Goal: Use online tool/utility: Utilize a website feature to perform a specific function

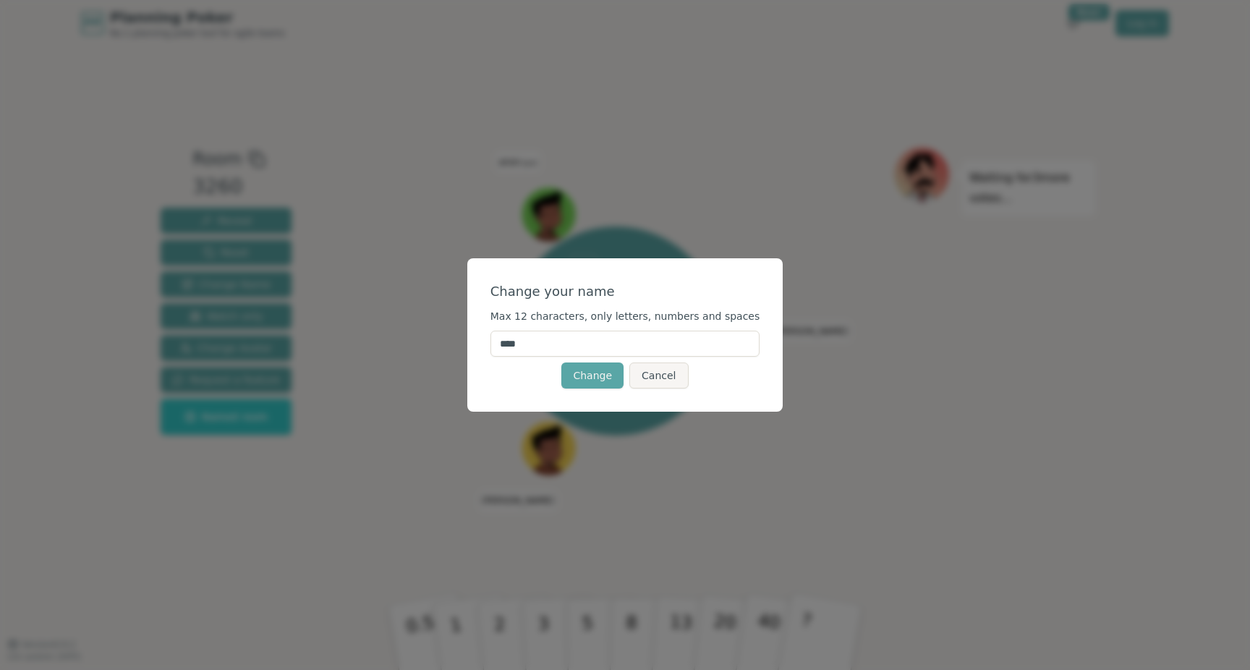
click at [622, 341] on input "****" at bounding box center [626, 344] width 270 height 26
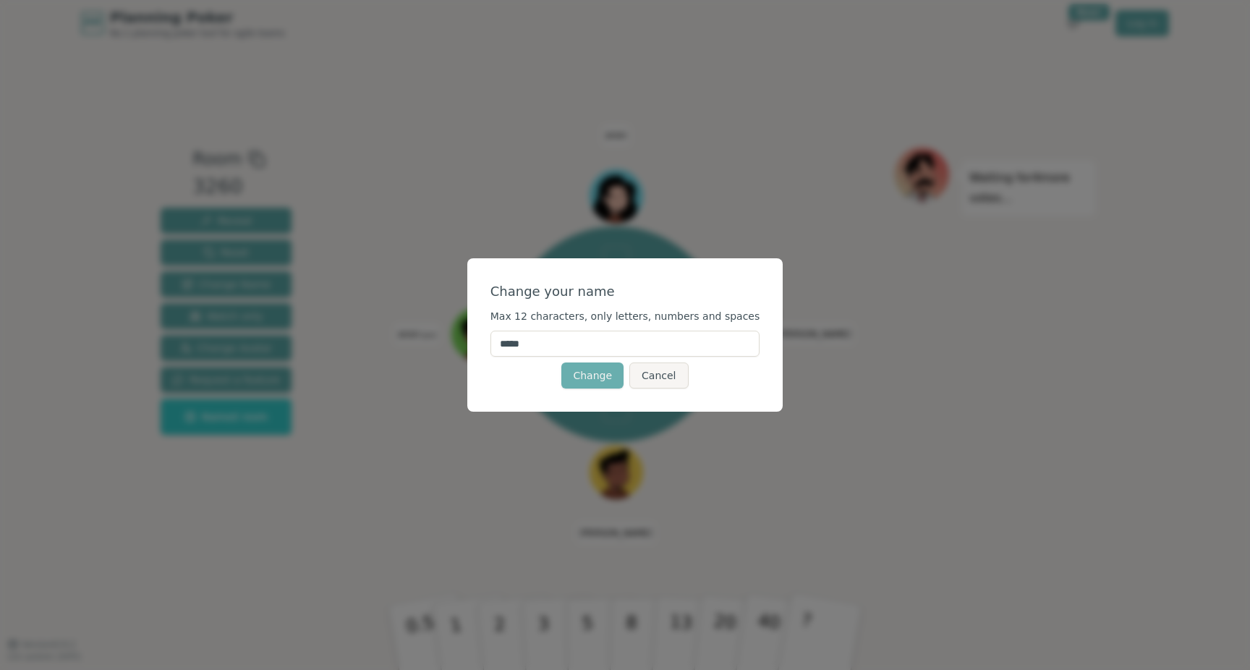
type input "*****"
click at [590, 381] on button "Change" at bounding box center [592, 375] width 62 height 26
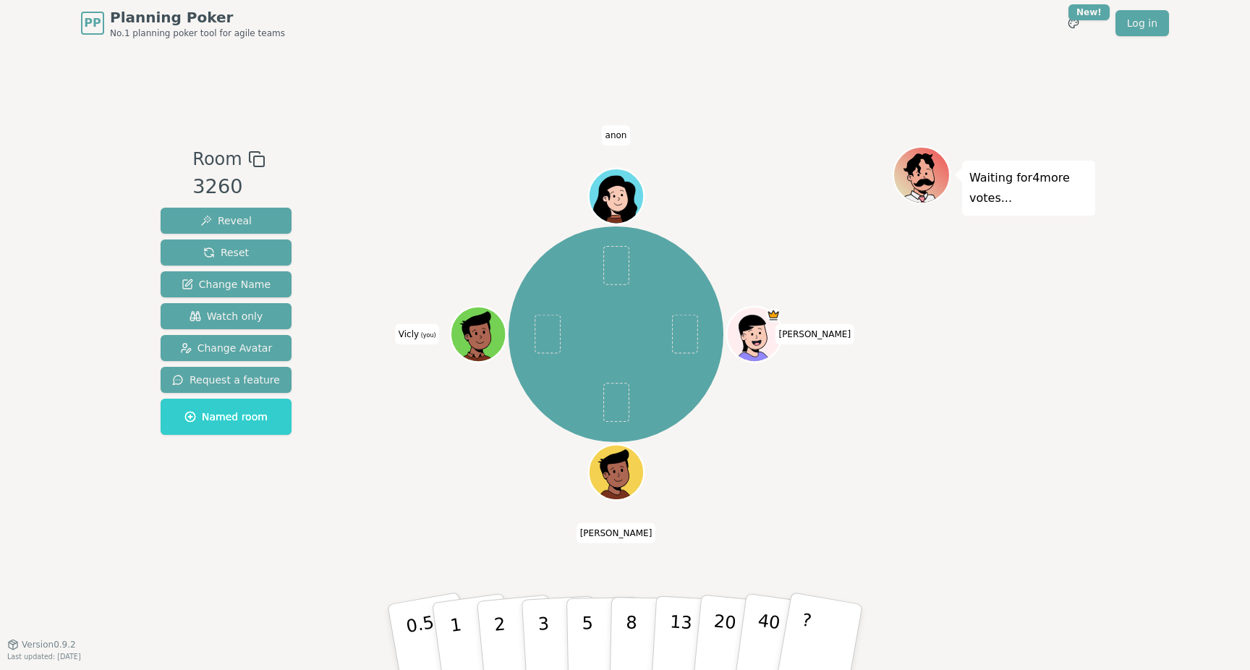
click at [482, 334] on icon at bounding box center [480, 333] width 54 height 6
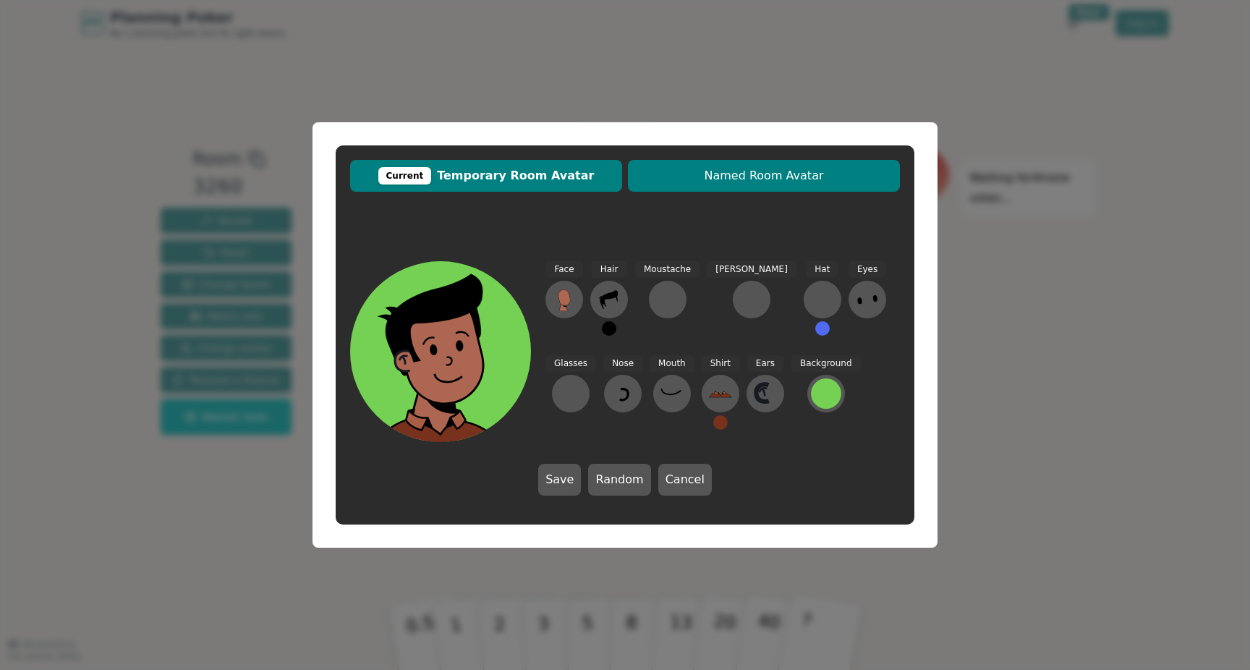
click at [706, 175] on span "Named Room Avatar" at bounding box center [764, 175] width 258 height 17
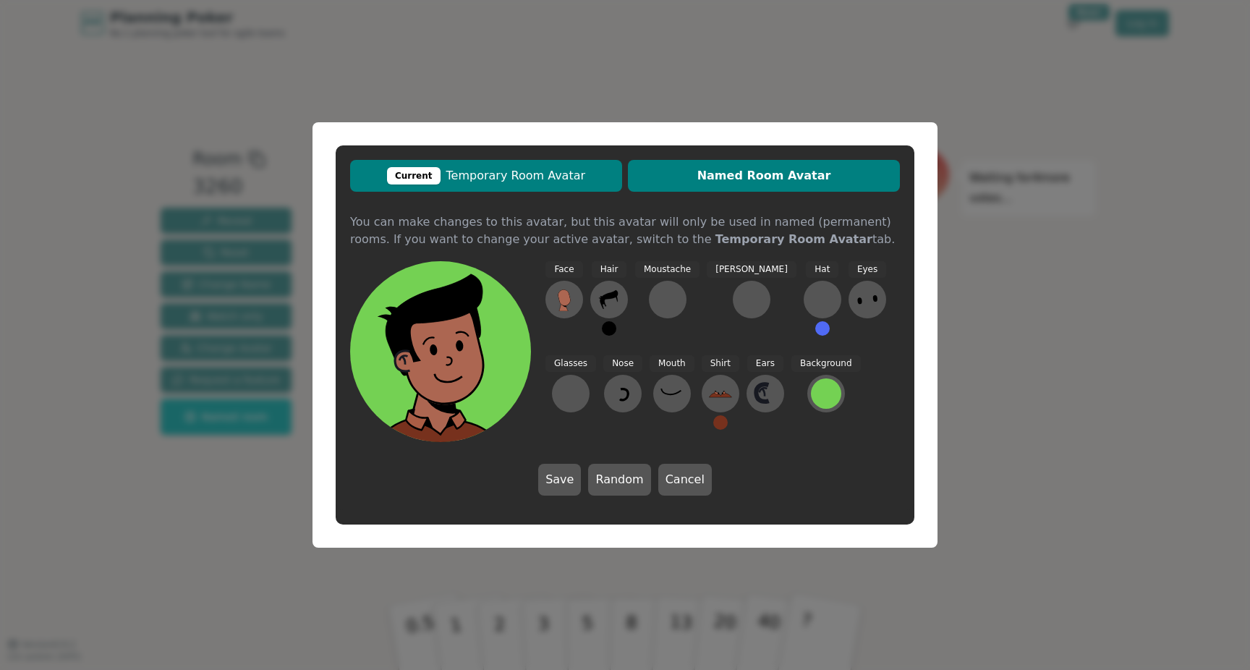
click at [568, 176] on span "Current Temporary Room Avatar" at bounding box center [486, 175] width 258 height 17
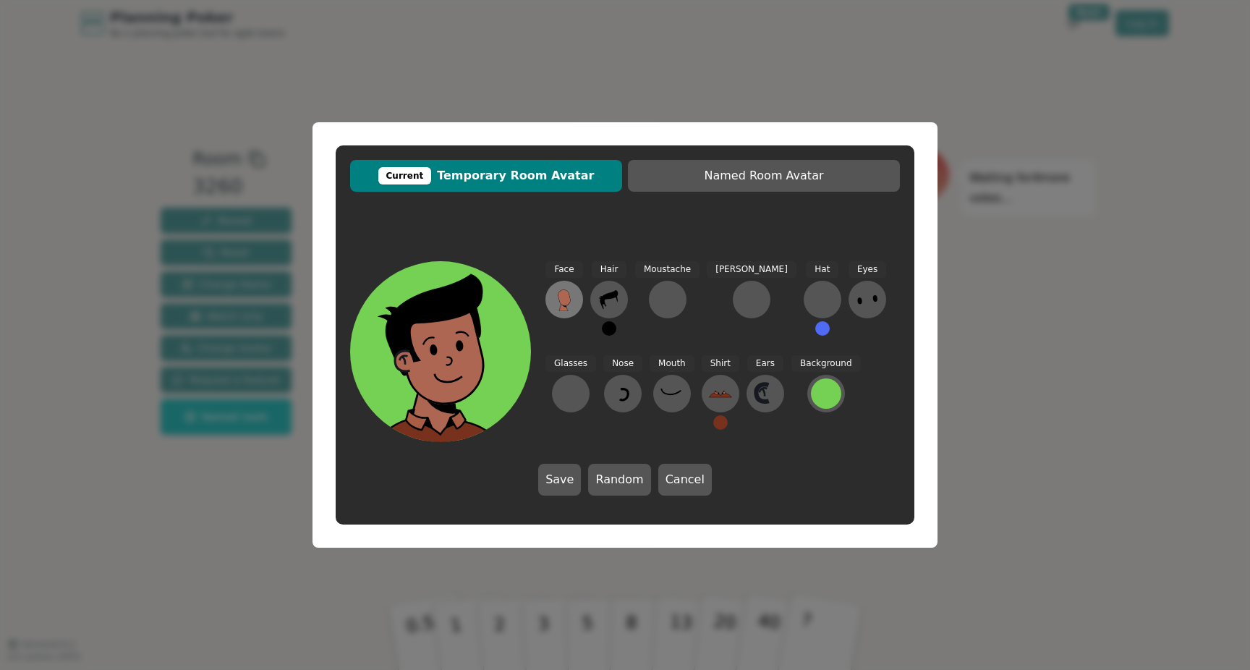
click at [567, 296] on icon at bounding box center [564, 297] width 12 height 16
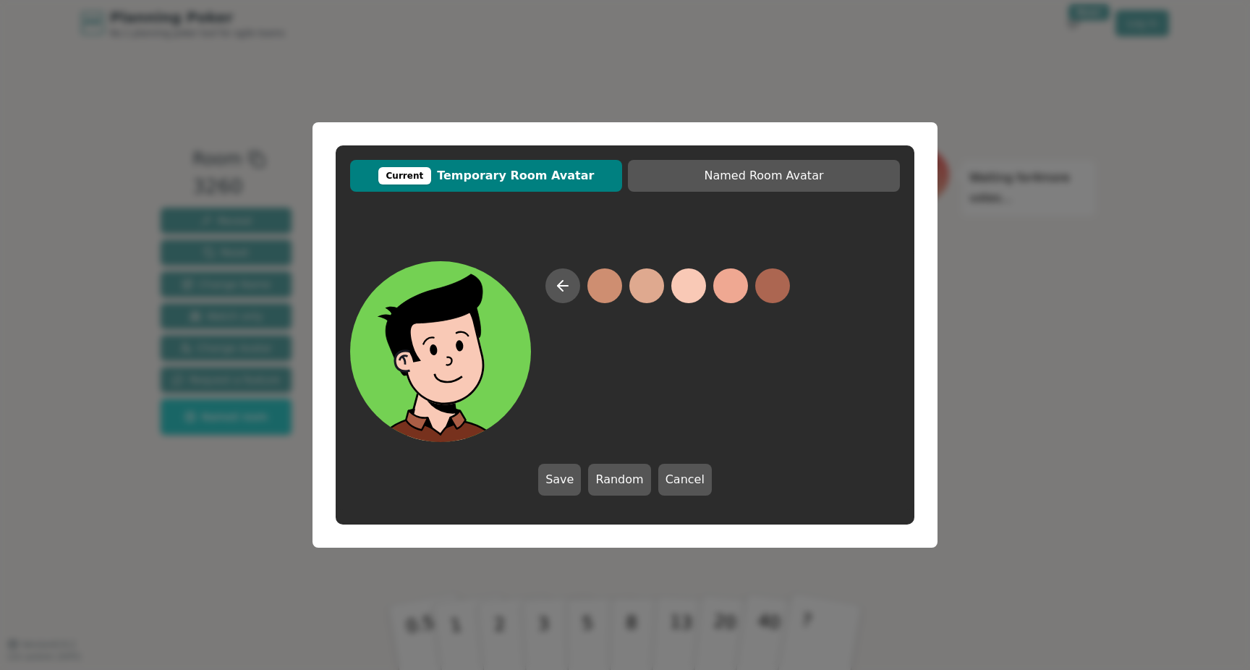
click at [695, 285] on button at bounding box center [688, 285] width 35 height 35
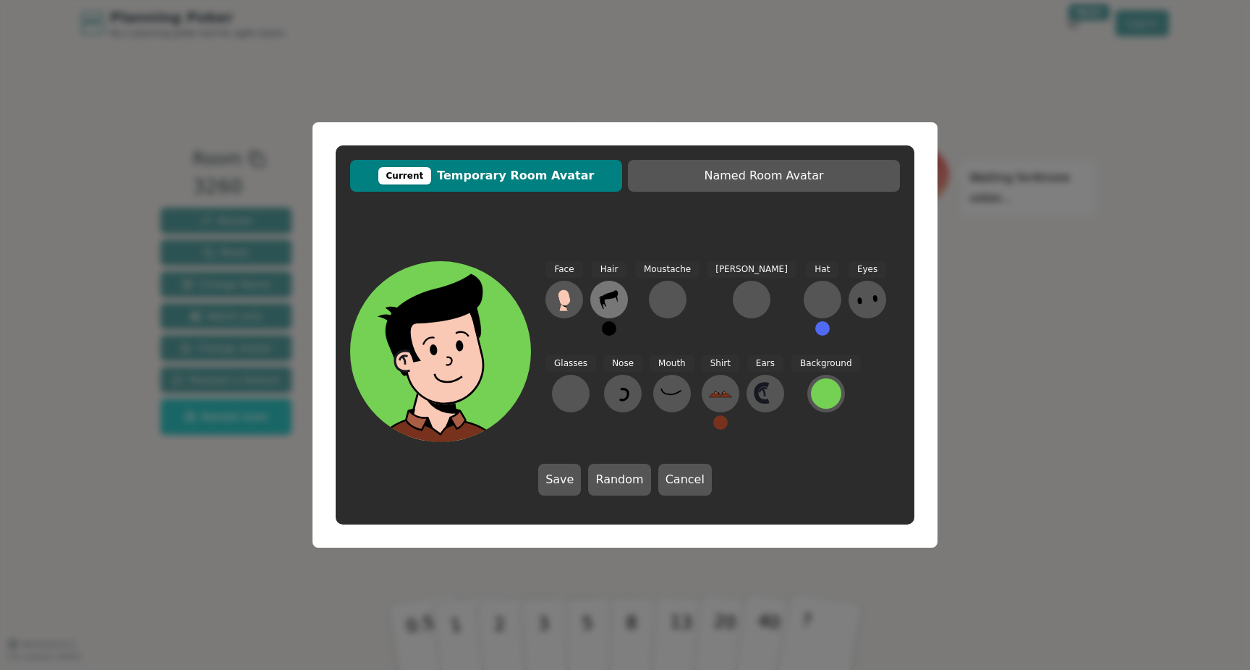
click at [601, 308] on icon at bounding box center [609, 299] width 23 height 23
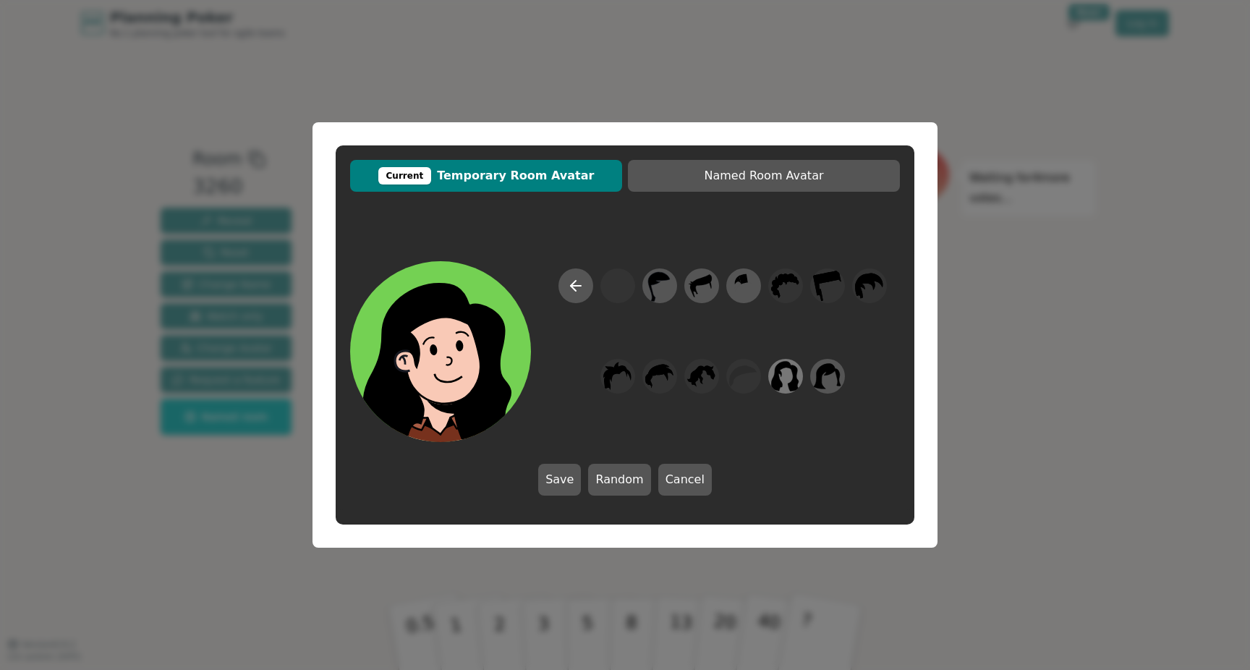
click at [786, 378] on icon at bounding box center [785, 376] width 28 height 33
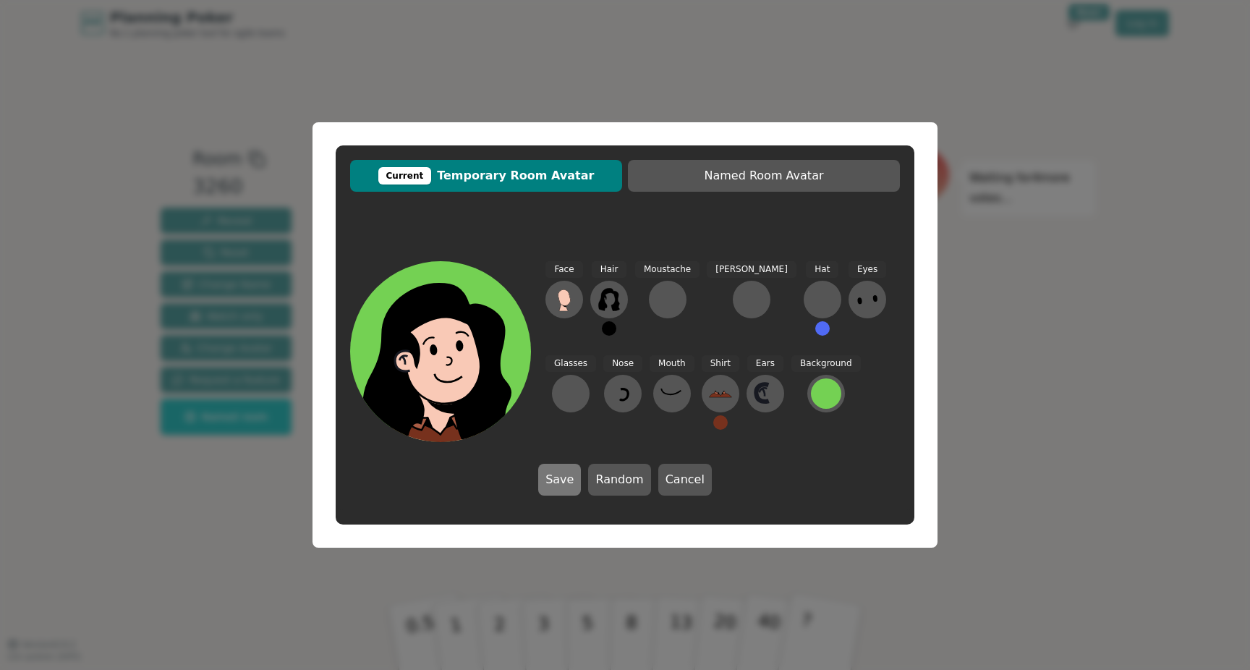
click at [552, 482] on button "Save" at bounding box center [559, 480] width 43 height 32
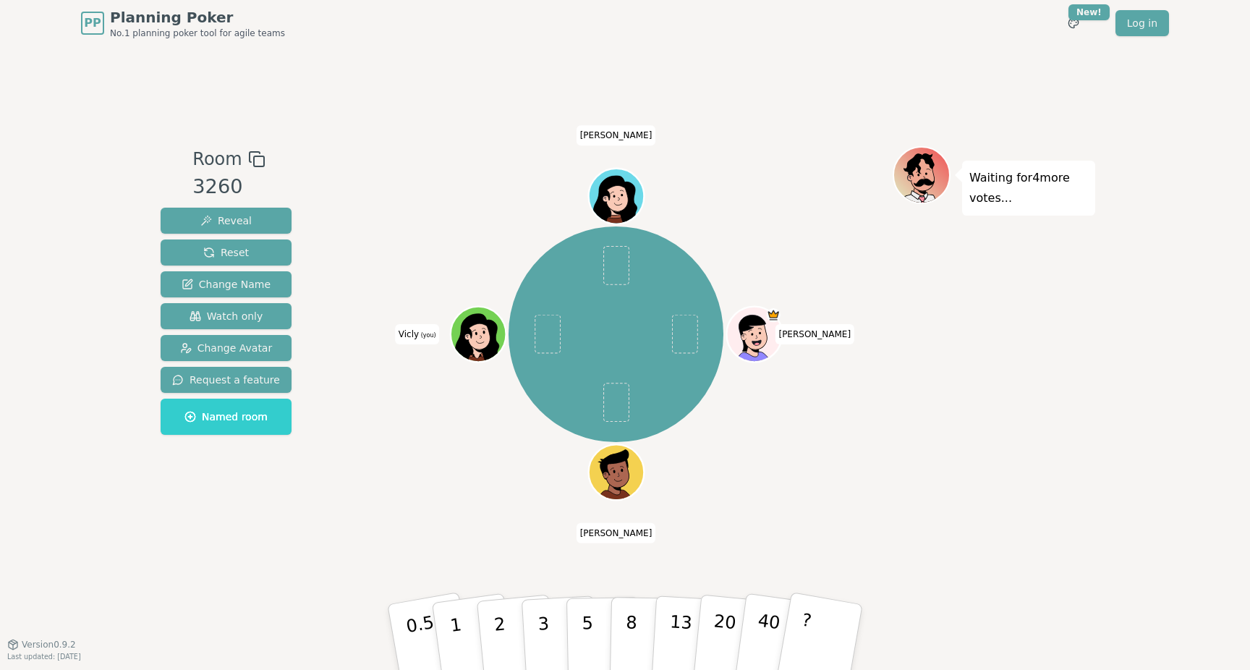
click at [474, 341] on icon at bounding box center [480, 343] width 27 height 9
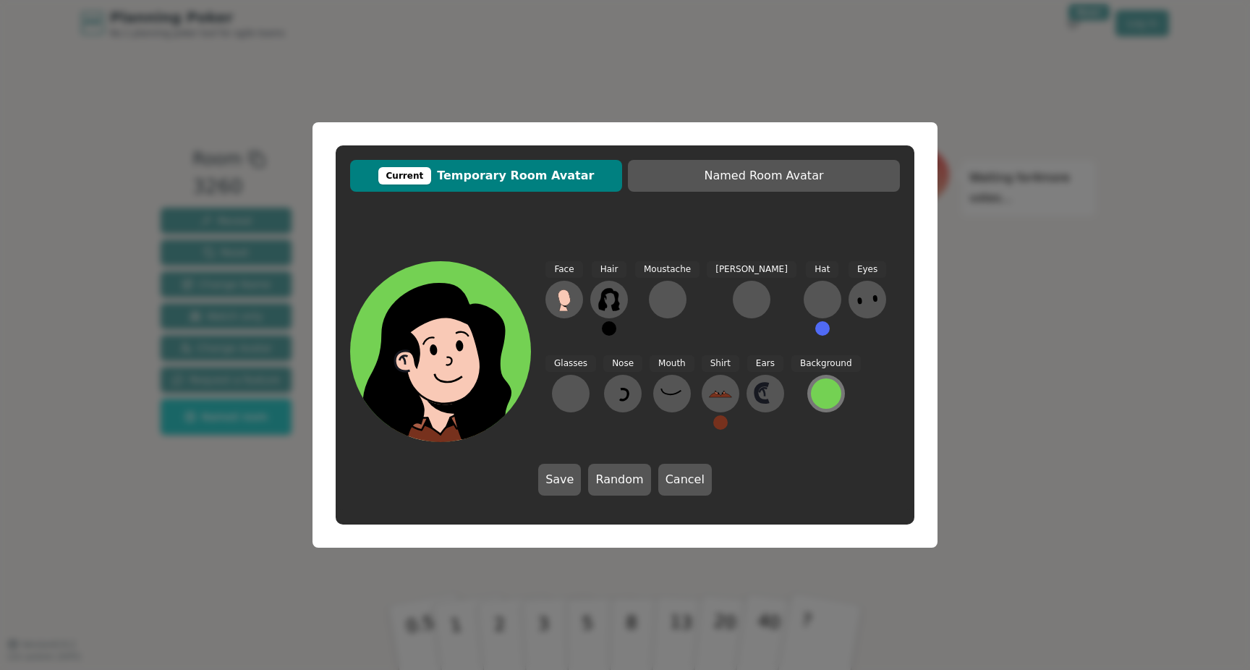
click at [811, 384] on div at bounding box center [826, 393] width 30 height 30
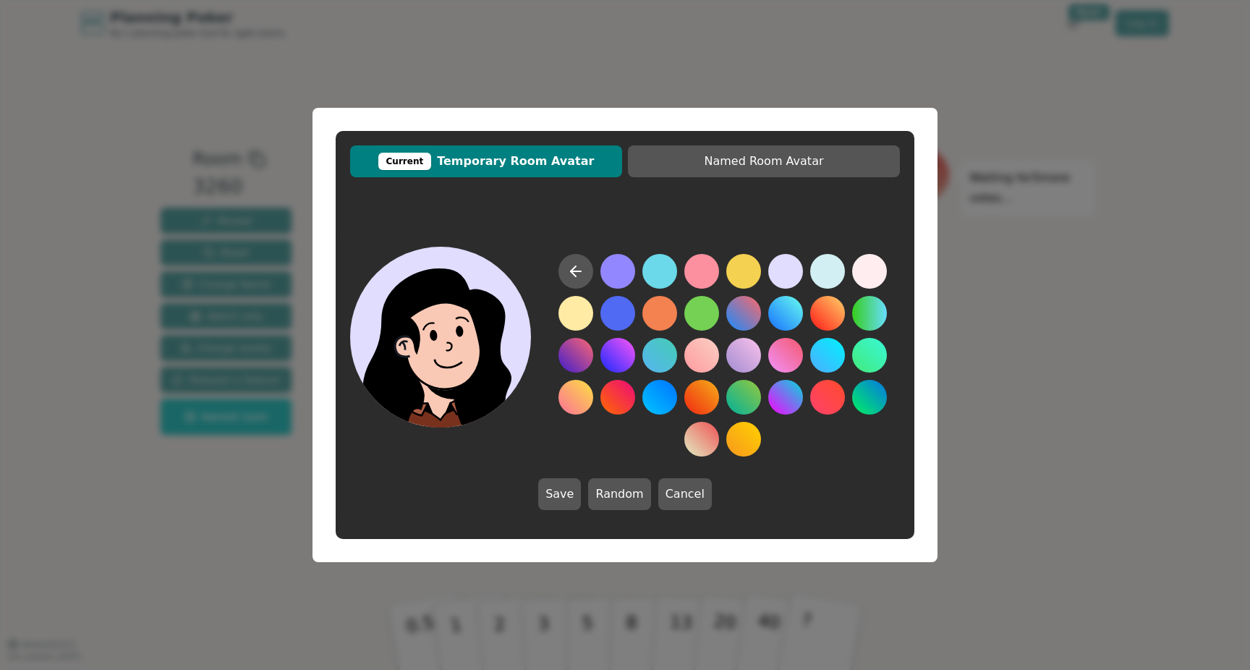
click at [787, 268] on button at bounding box center [785, 271] width 35 height 35
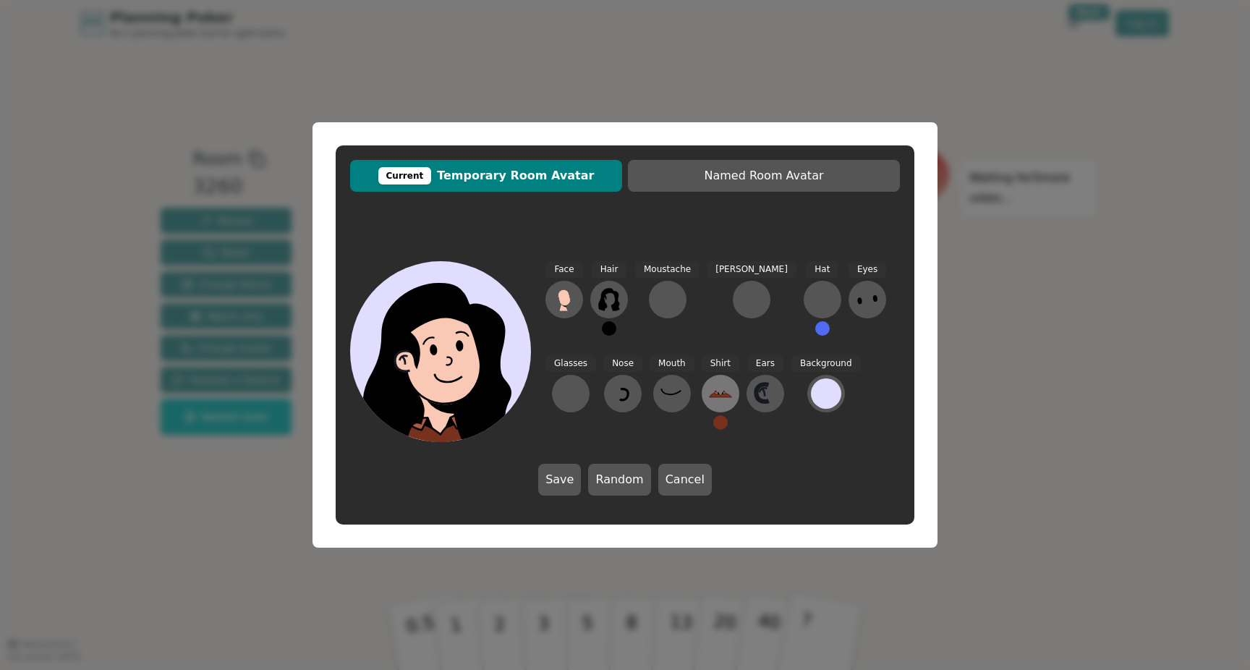
click at [709, 383] on icon at bounding box center [720, 393] width 23 height 23
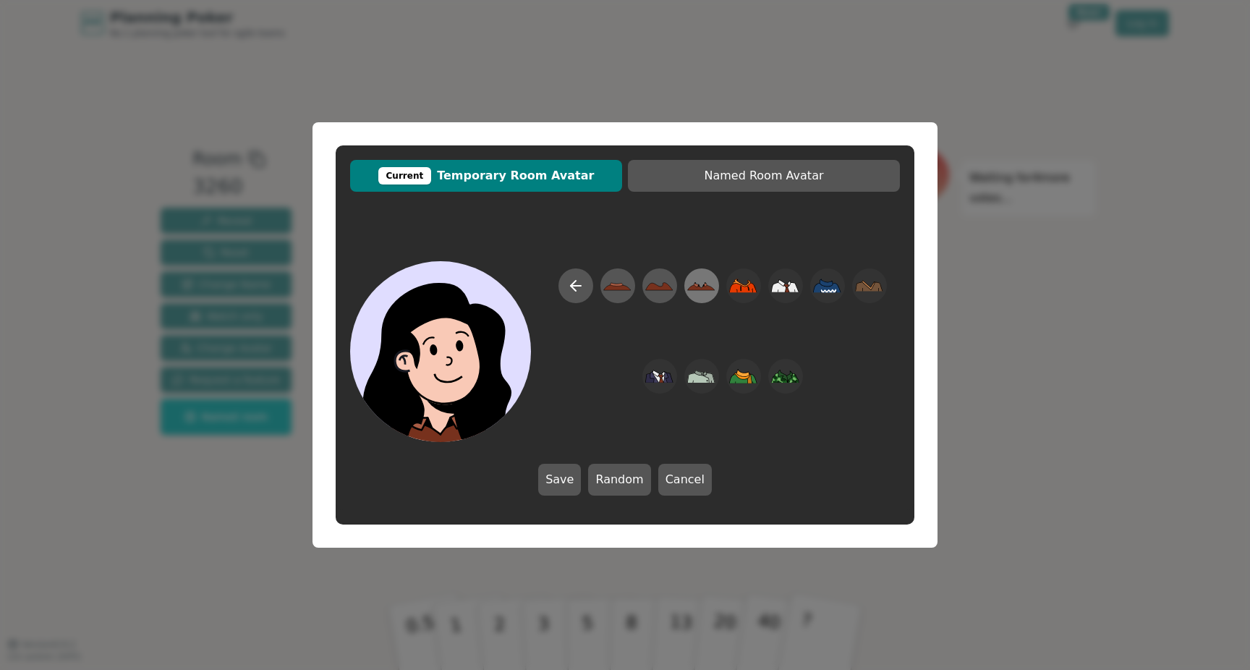
click at [708, 286] on icon at bounding box center [701, 287] width 27 height 6
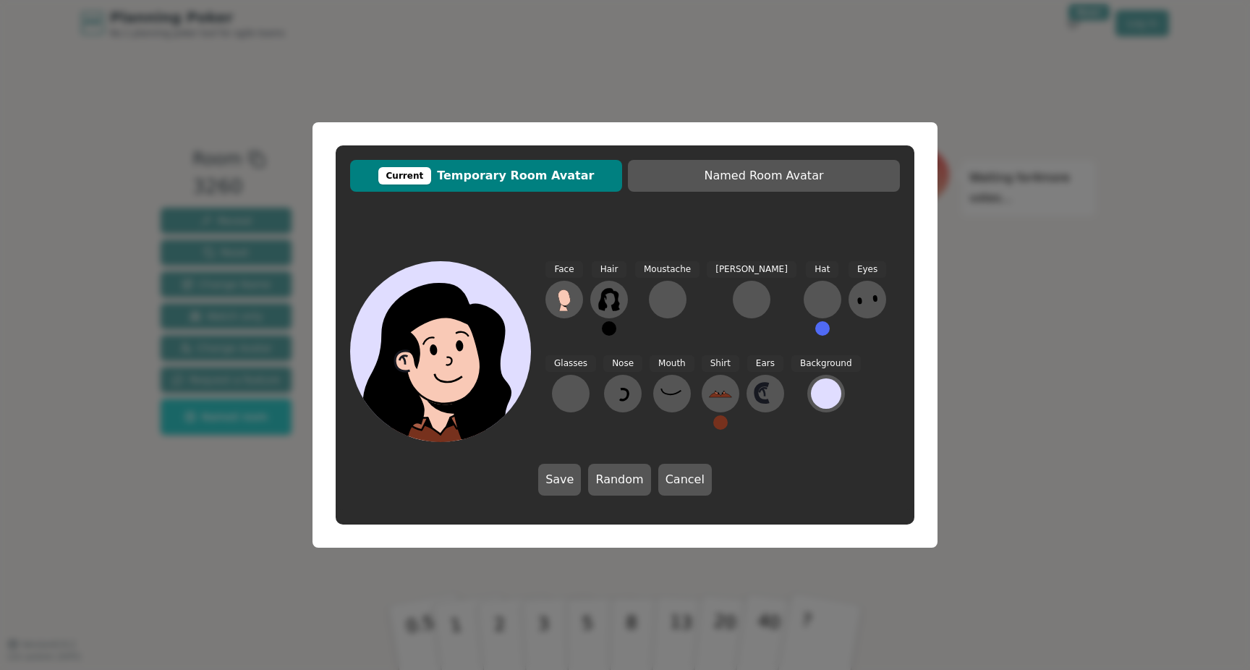
click at [713, 420] on button at bounding box center [720, 422] width 14 height 14
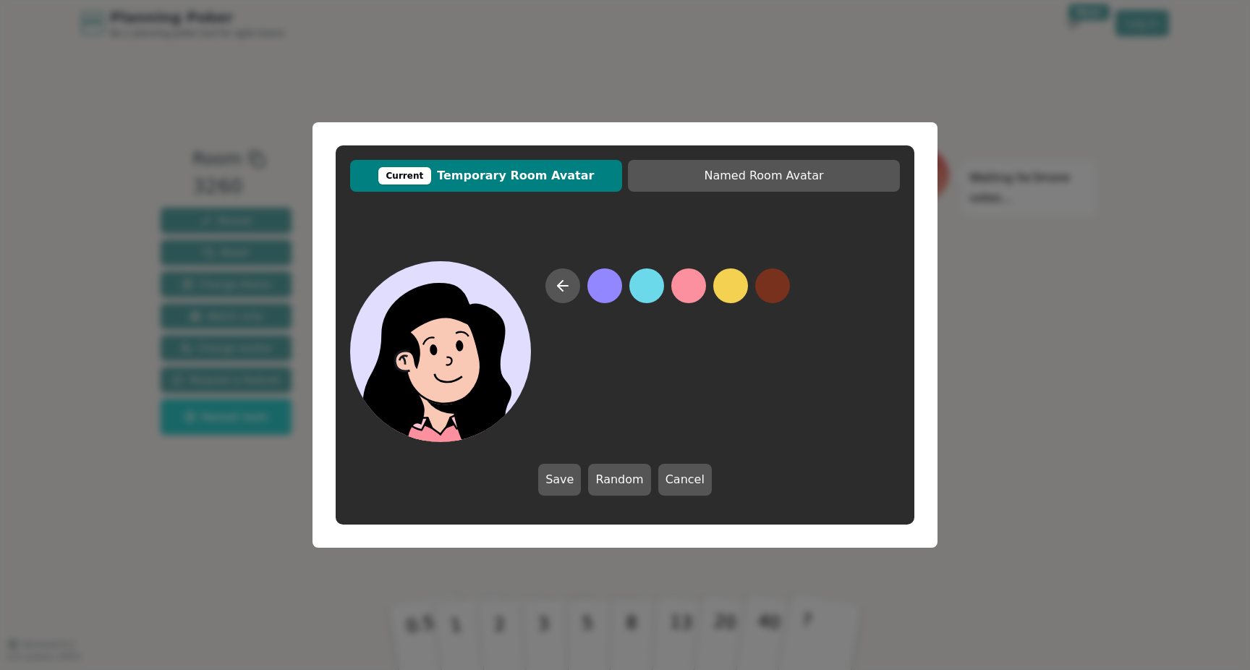
click at [682, 278] on button at bounding box center [688, 285] width 35 height 35
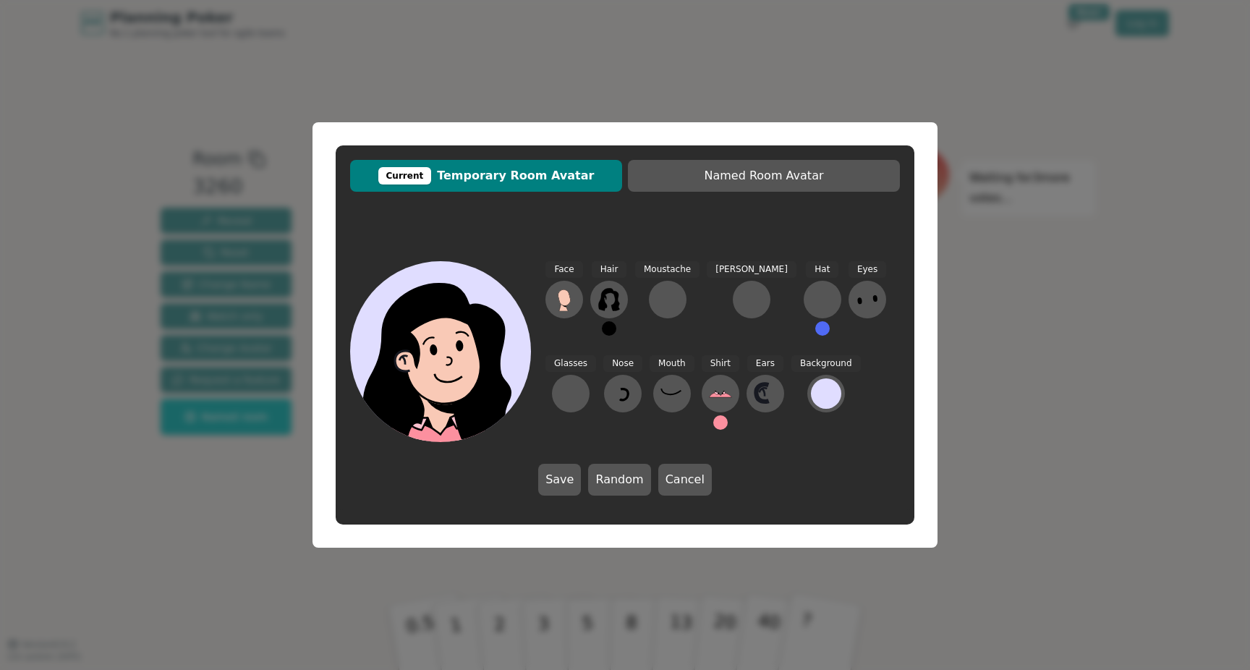
click at [606, 329] on button at bounding box center [609, 328] width 14 height 14
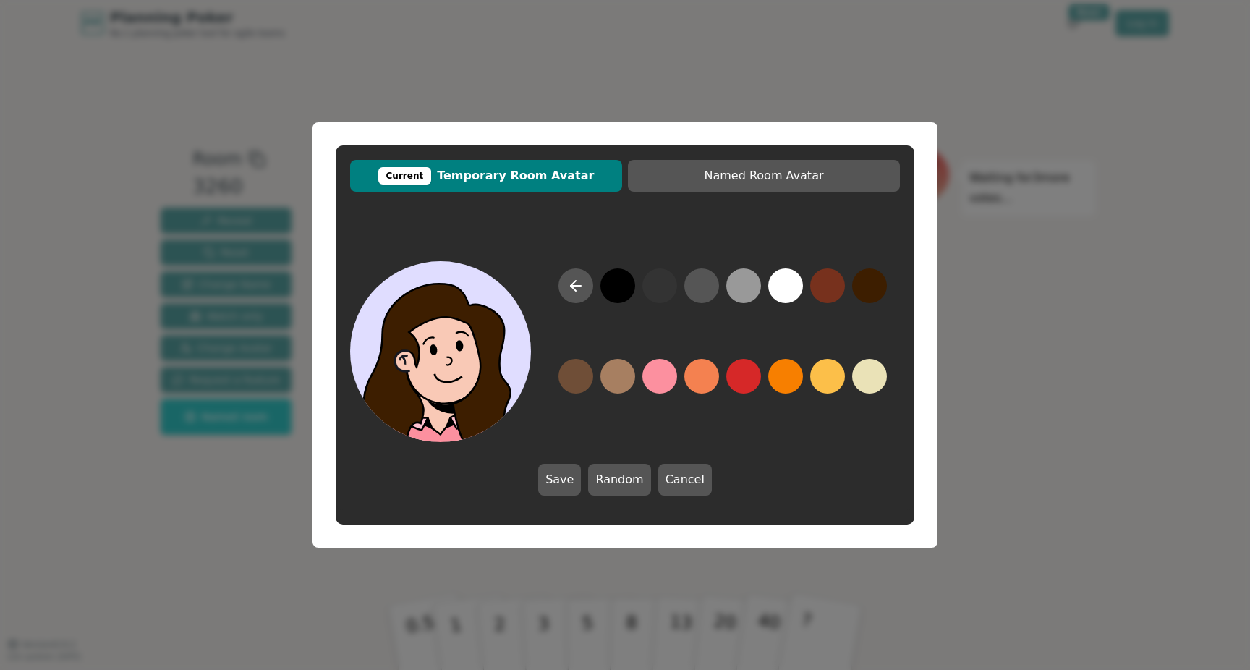
click at [860, 286] on button at bounding box center [869, 285] width 35 height 35
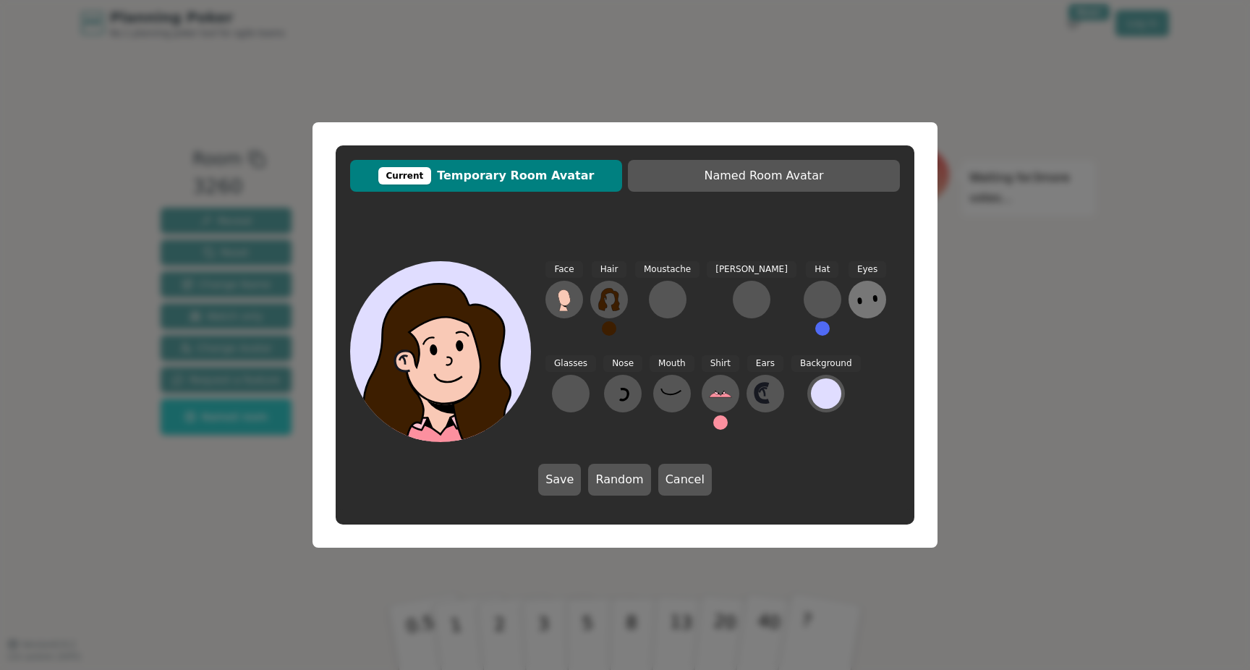
click at [856, 305] on icon at bounding box center [867, 299] width 23 height 23
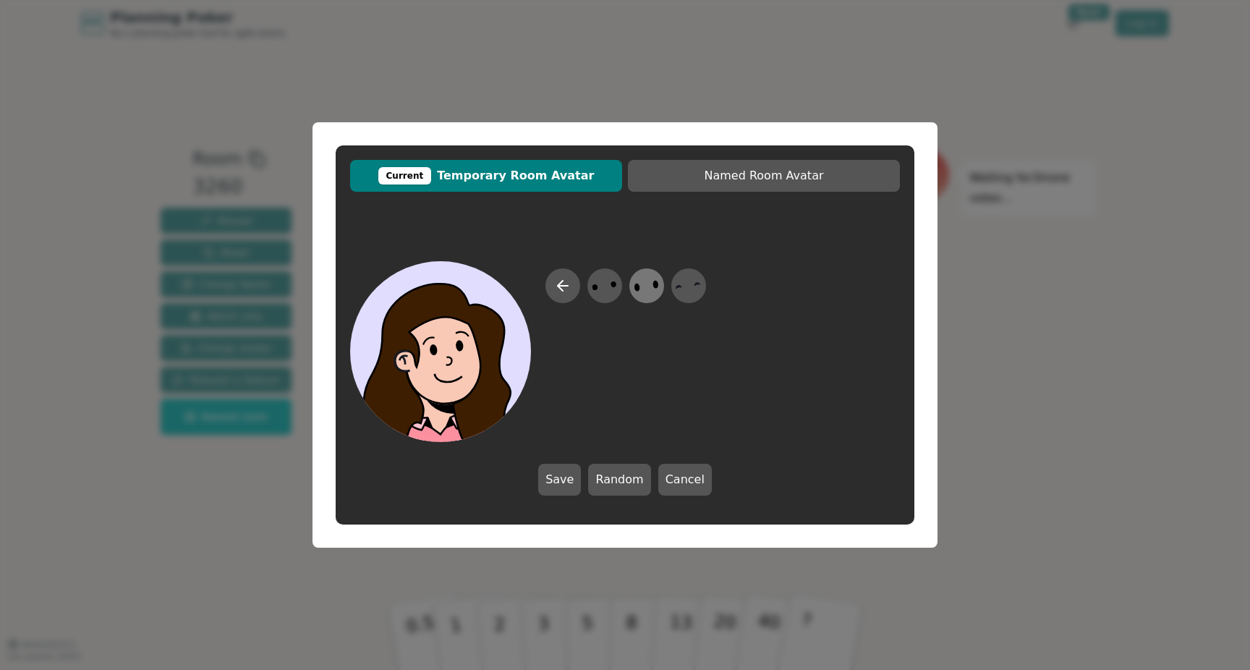
click at [643, 281] on icon at bounding box center [646, 286] width 28 height 33
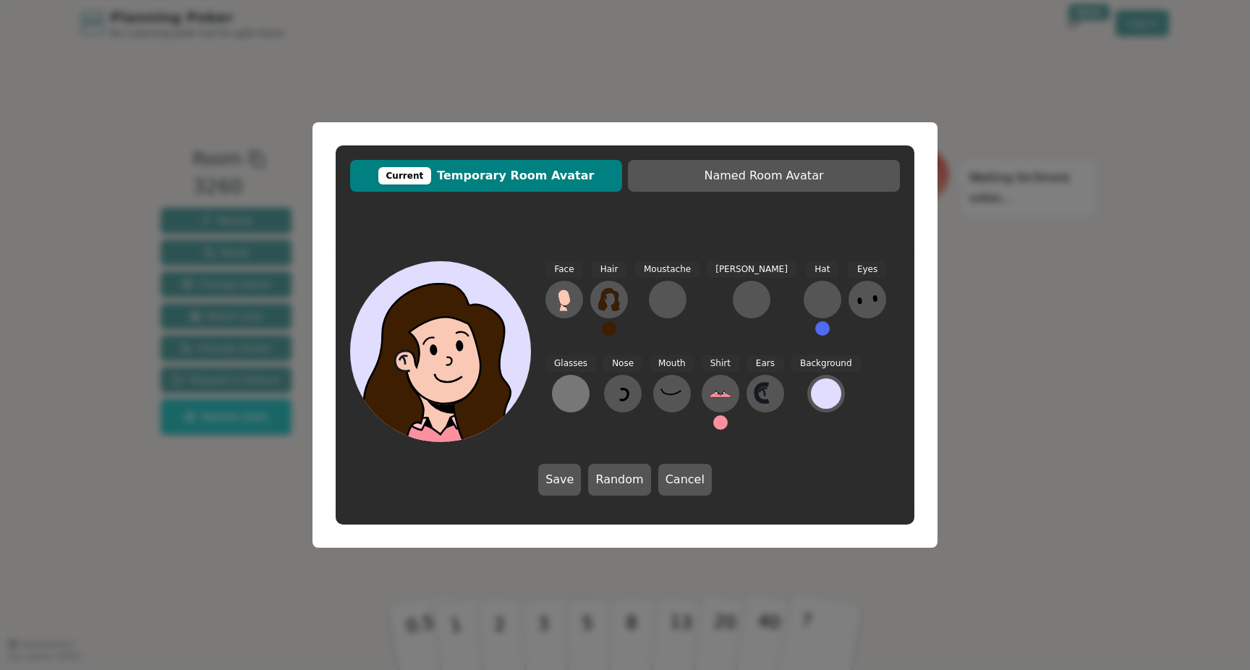
click at [582, 382] on div at bounding box center [570, 393] width 23 height 23
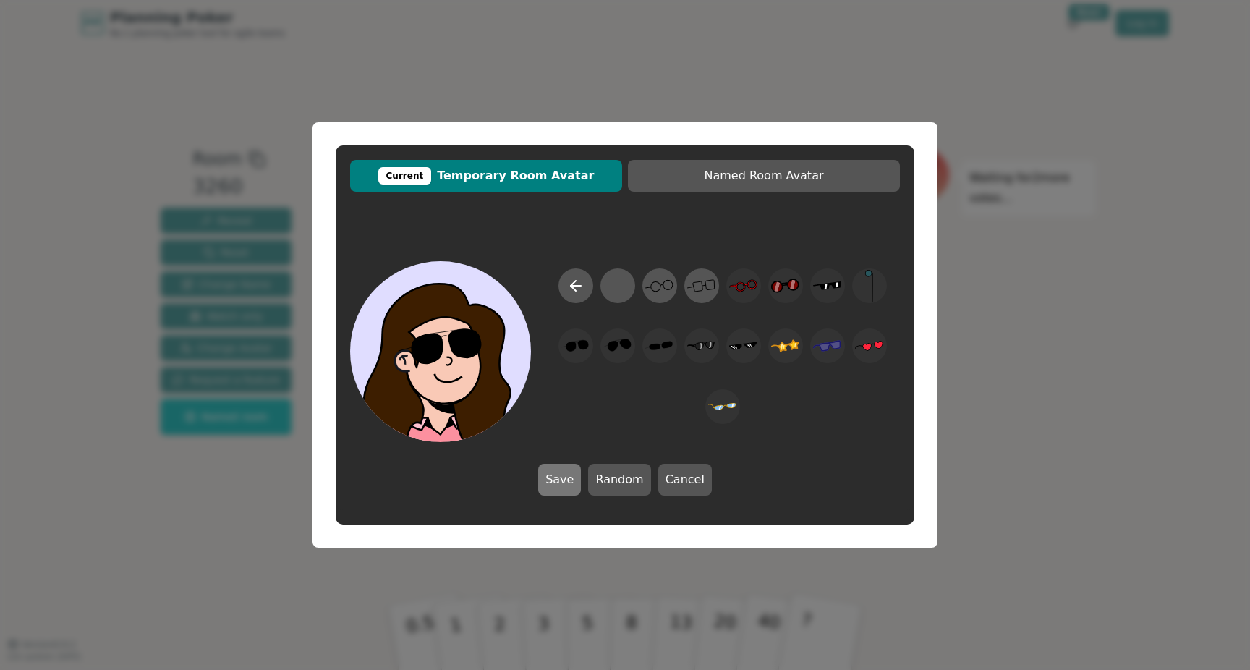
click at [557, 481] on button "Save" at bounding box center [559, 480] width 43 height 32
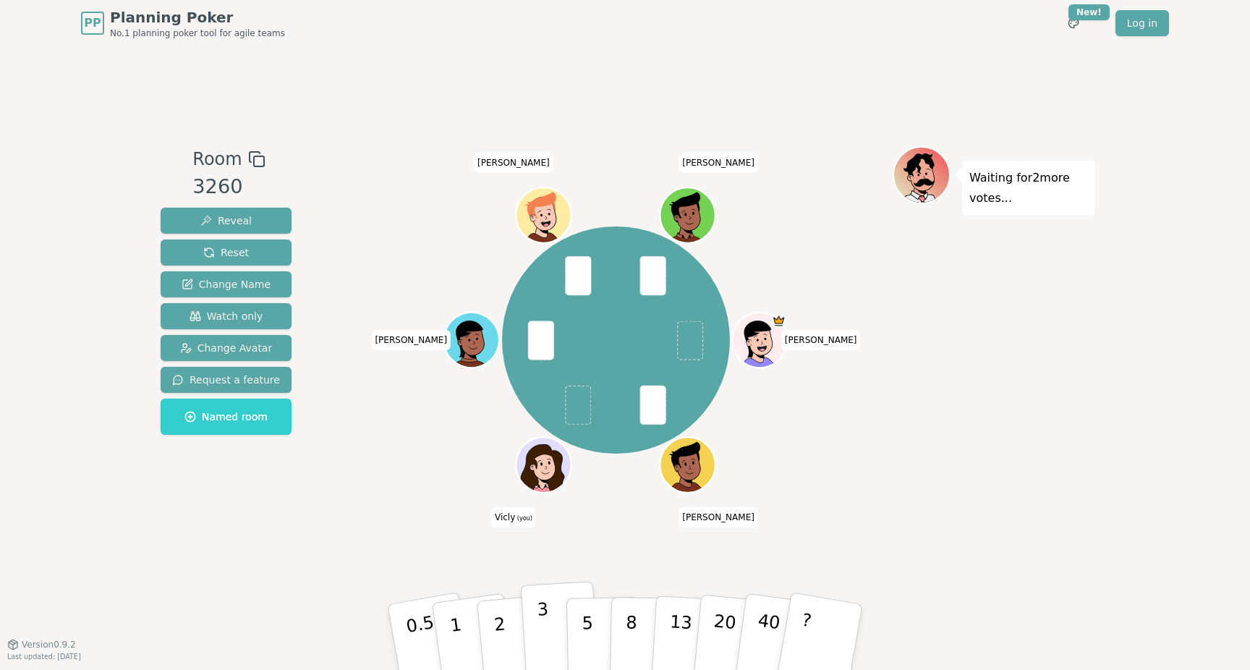
click at [538, 632] on p "3" at bounding box center [545, 638] width 16 height 79
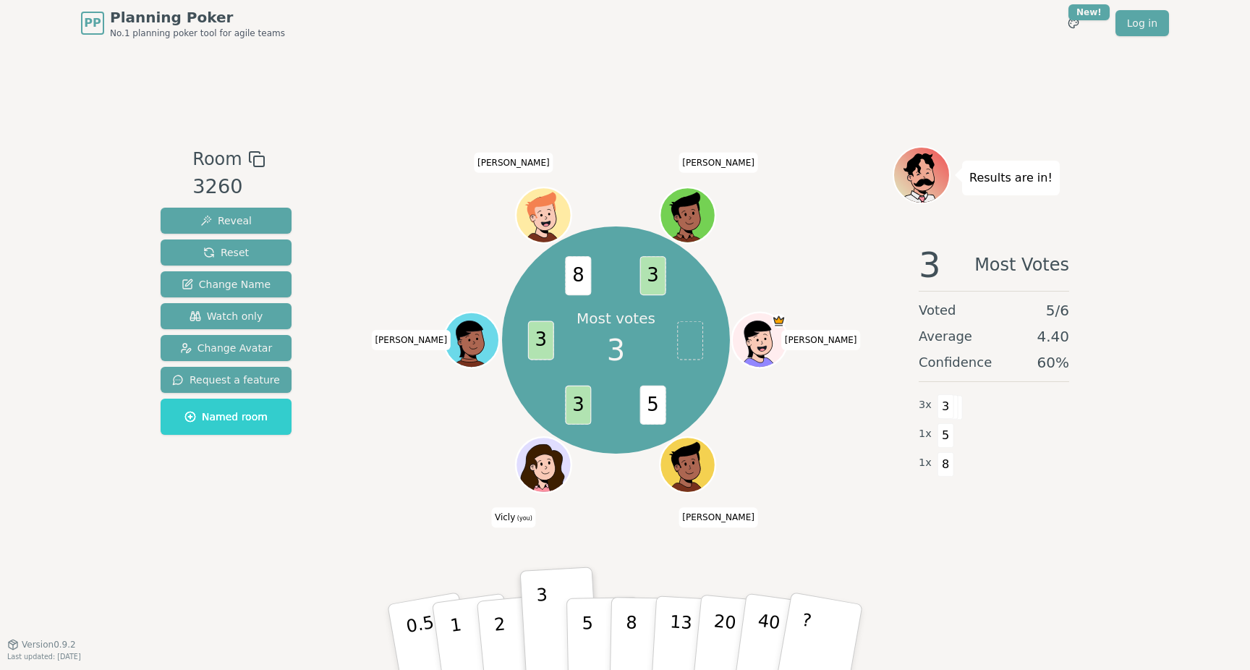
click at [550, 470] on icon at bounding box center [546, 473] width 27 height 9
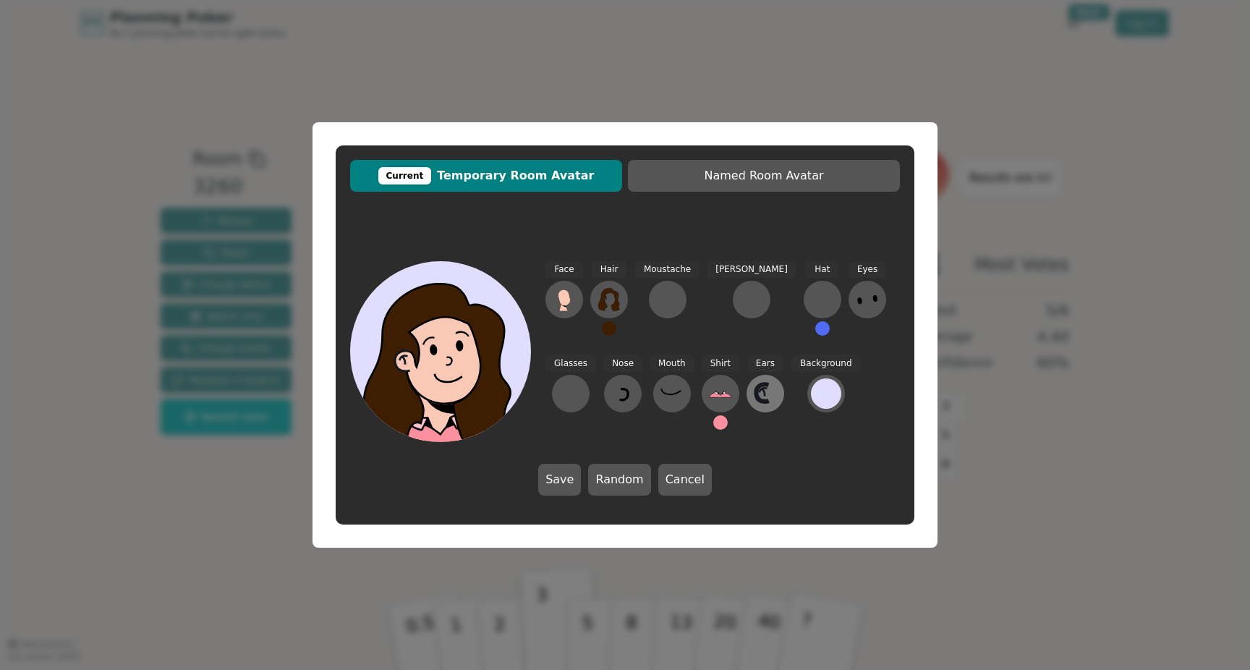
click at [754, 397] on icon at bounding box center [765, 393] width 23 height 23
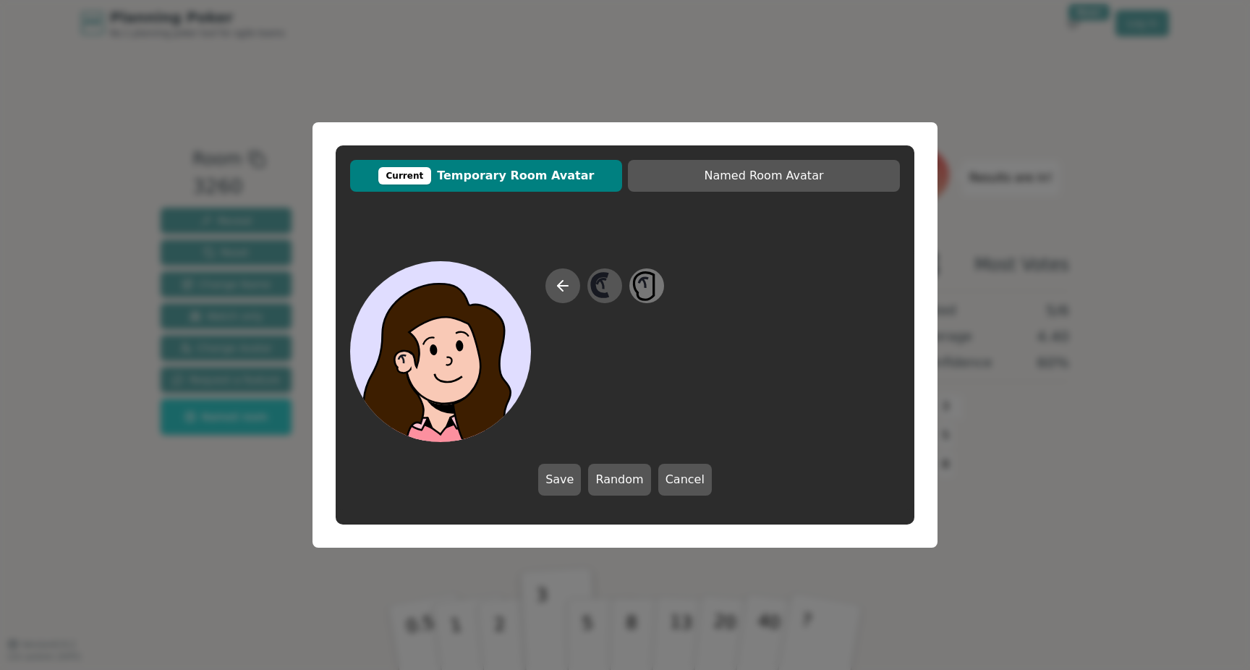
click at [650, 281] on icon at bounding box center [646, 286] width 28 height 33
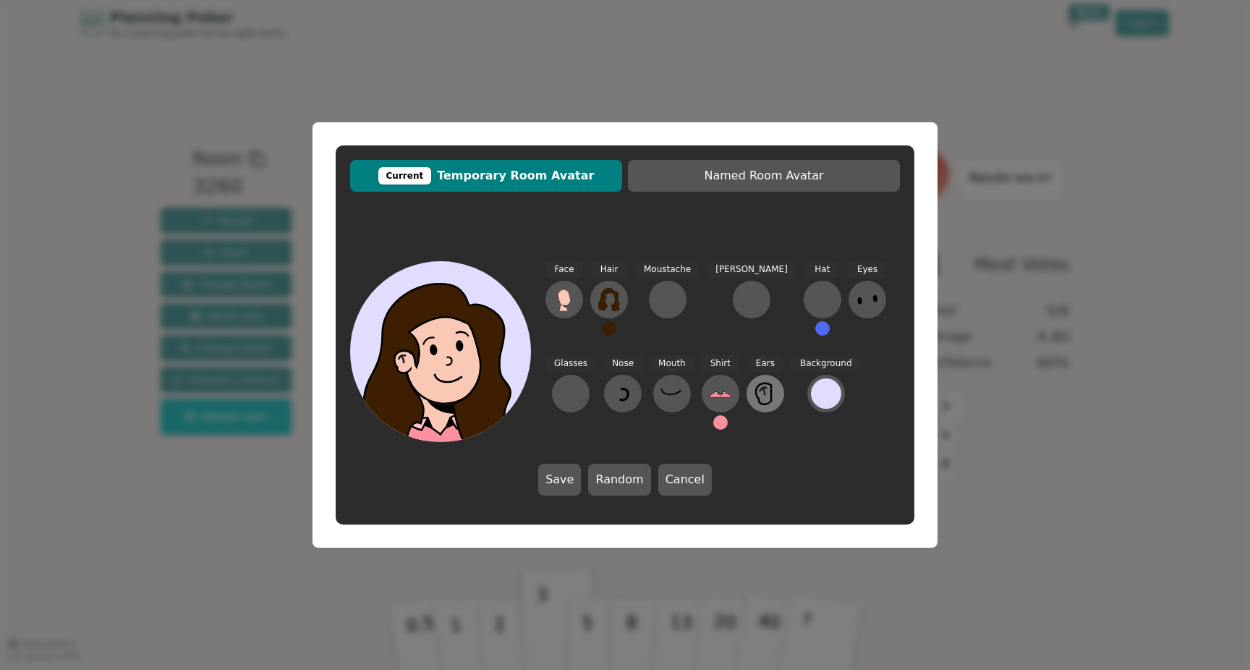
click at [763, 394] on icon at bounding box center [764, 391] width 2 height 7
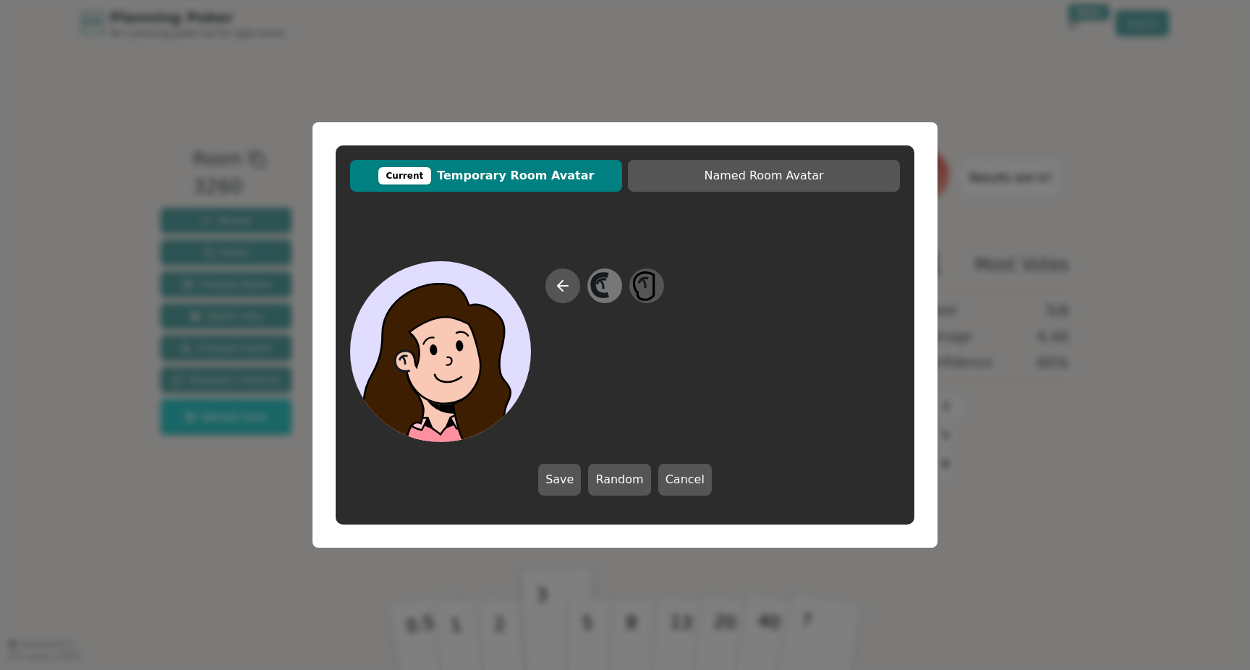
click at [601, 291] on icon at bounding box center [604, 286] width 28 height 33
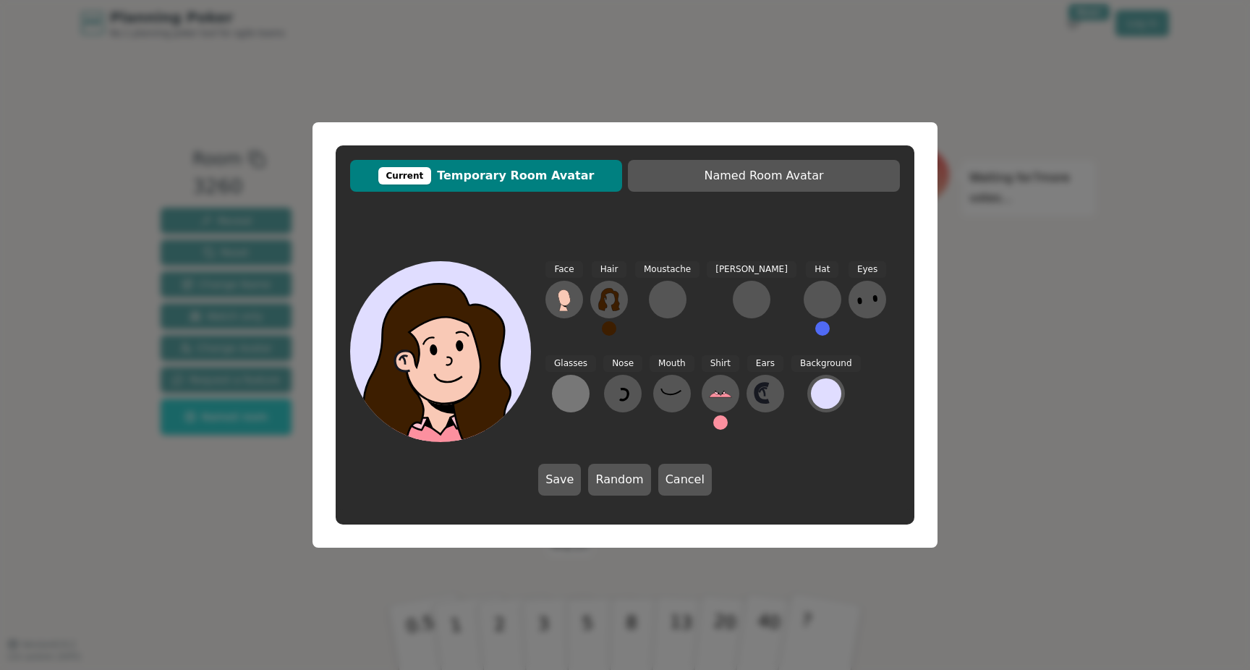
click at [582, 382] on div at bounding box center [570, 393] width 23 height 23
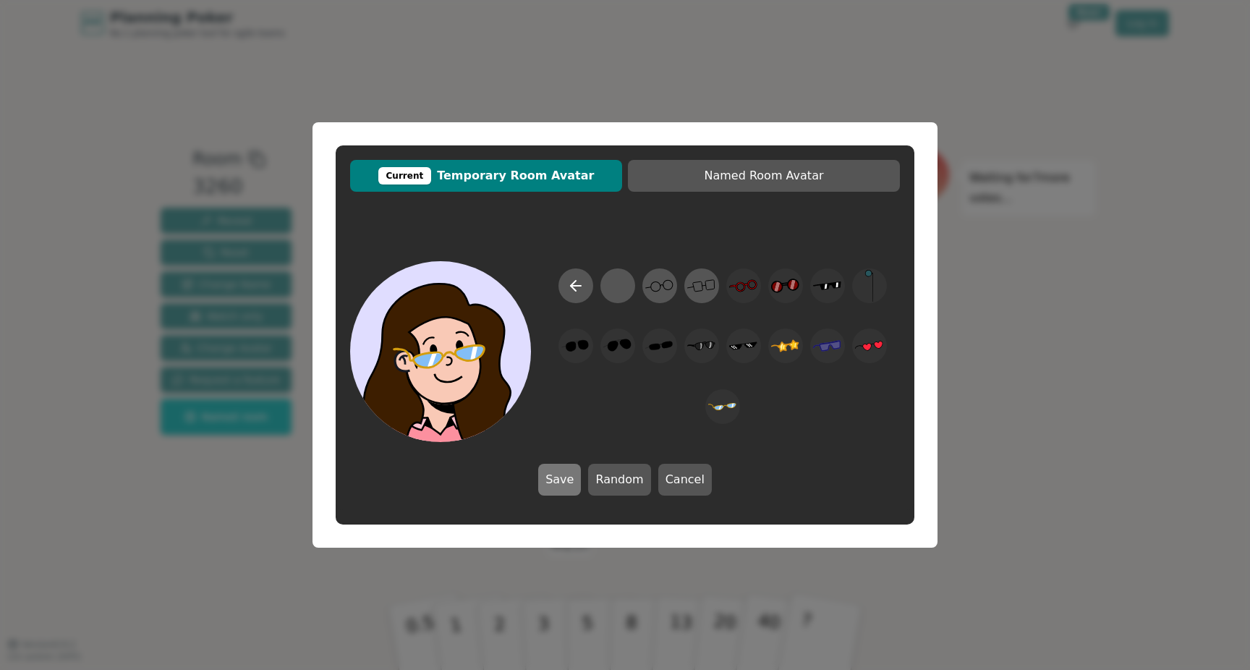
click at [568, 480] on button "Save" at bounding box center [559, 480] width 43 height 32
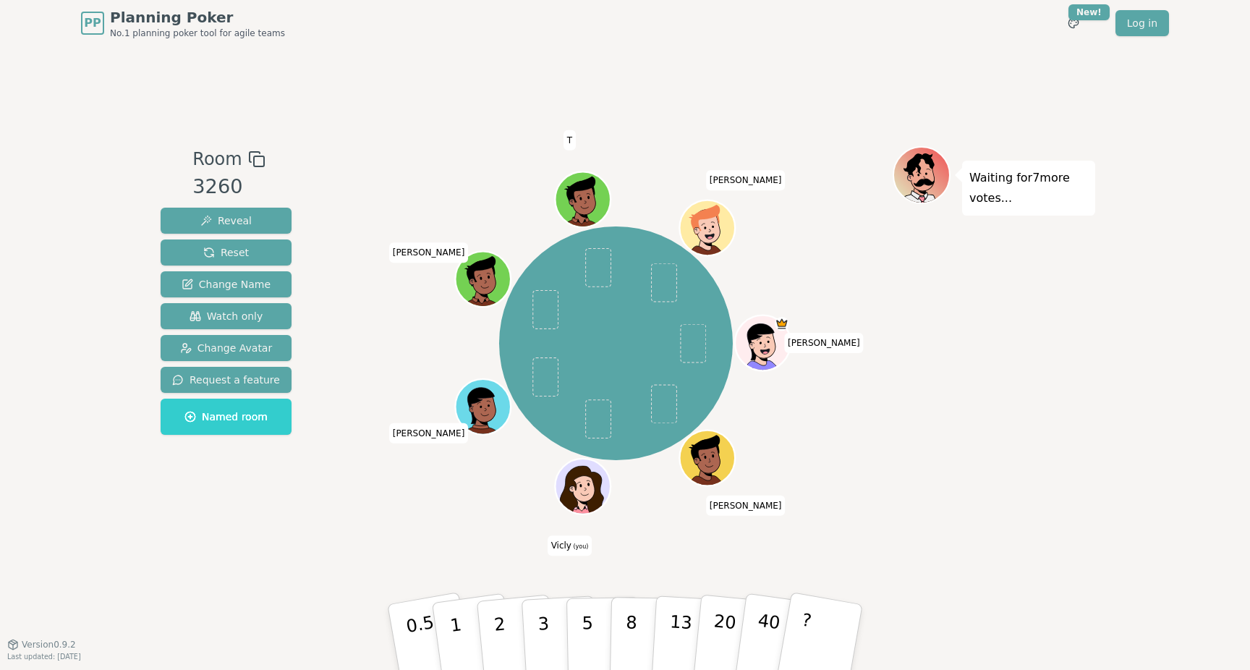
click at [590, 485] on icon at bounding box center [585, 486] width 54 height 6
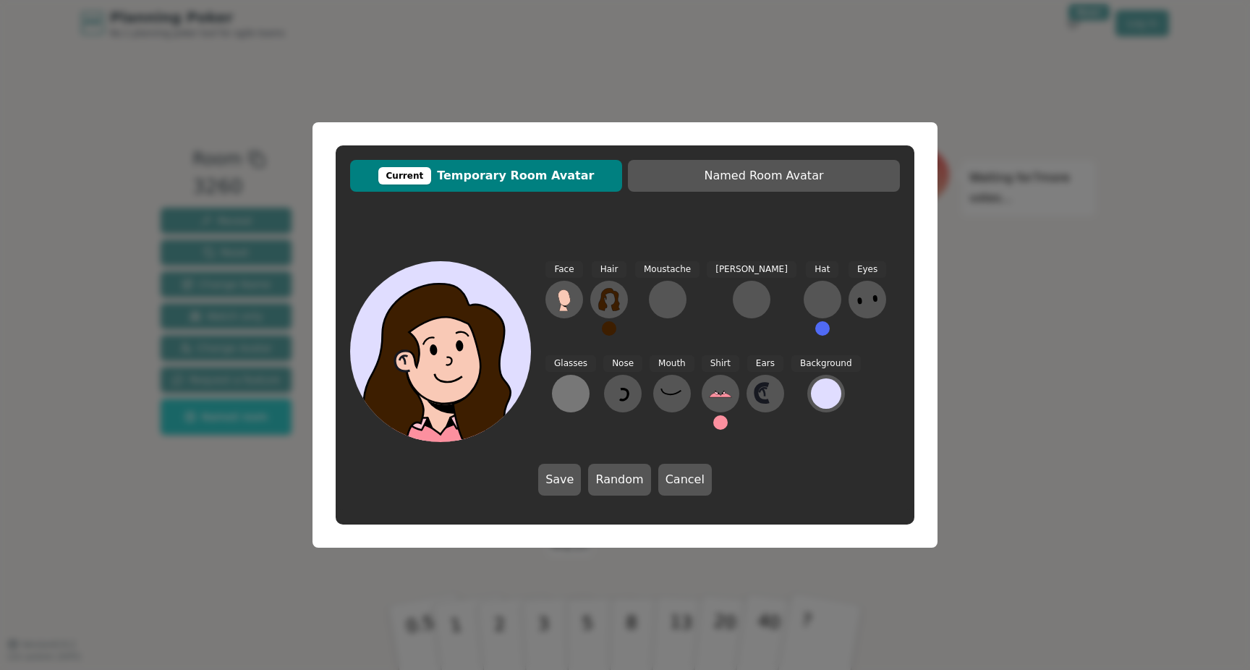
click at [582, 382] on div at bounding box center [570, 393] width 23 height 23
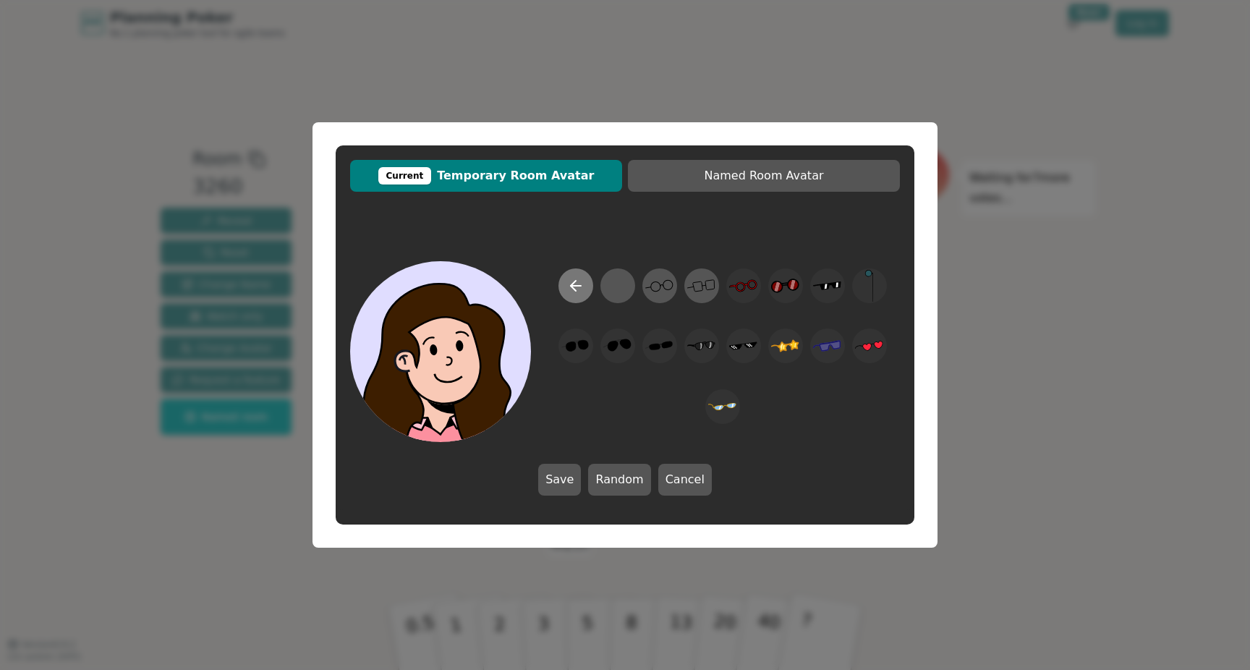
click at [576, 283] on icon at bounding box center [575, 285] width 17 height 17
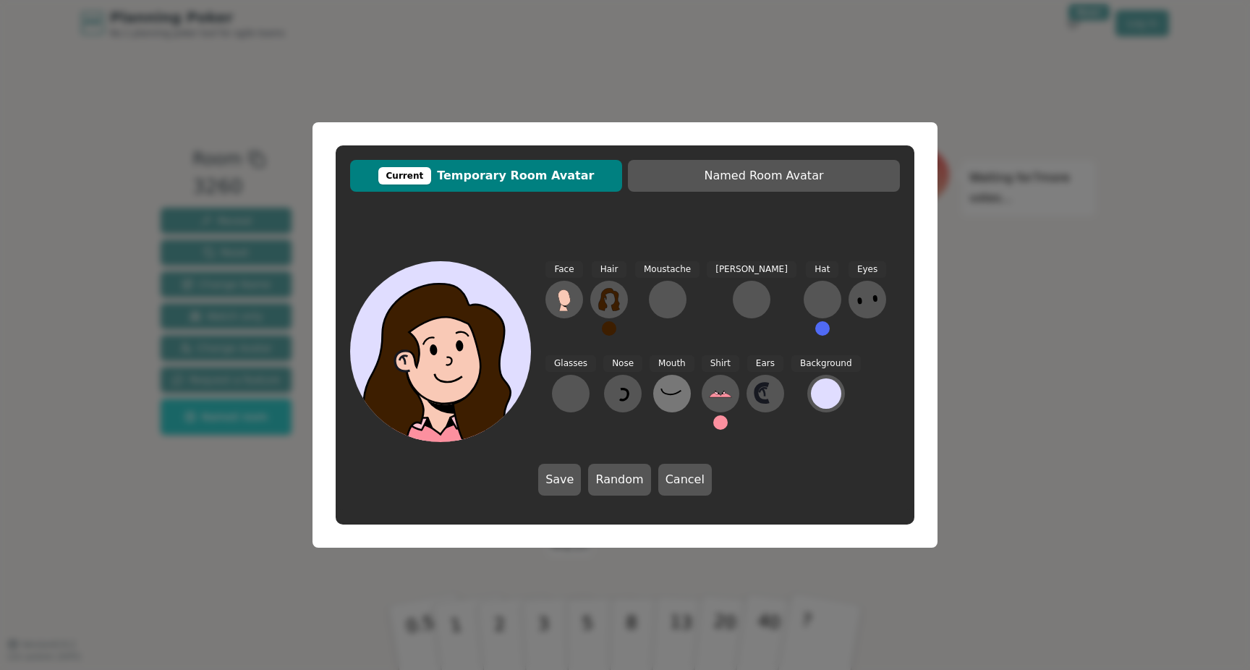
click at [653, 406] on button at bounding box center [672, 394] width 38 height 38
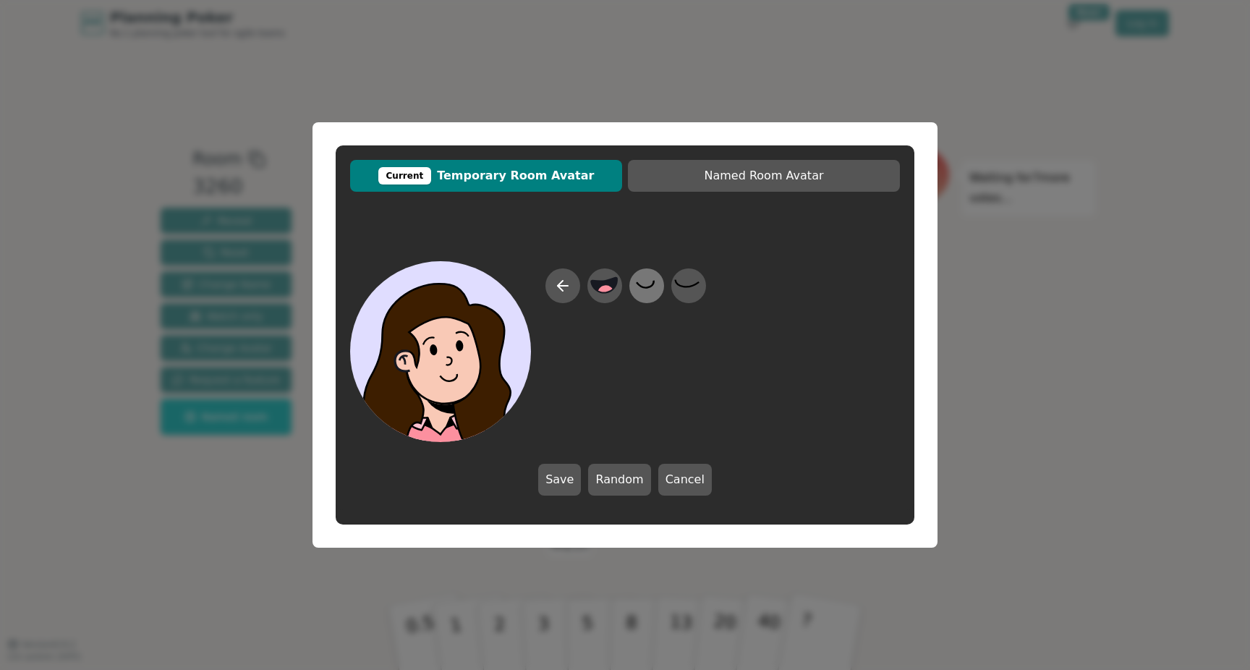
click at [654, 289] on icon at bounding box center [646, 286] width 28 height 33
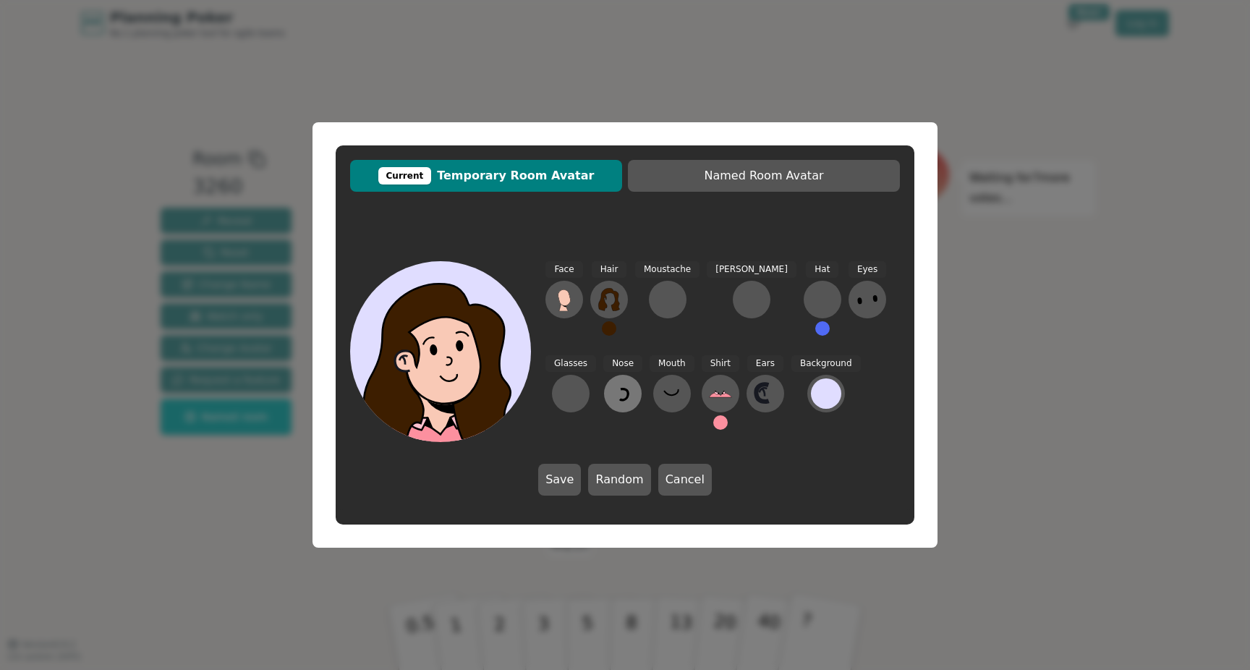
click at [611, 394] on icon at bounding box center [622, 393] width 23 height 23
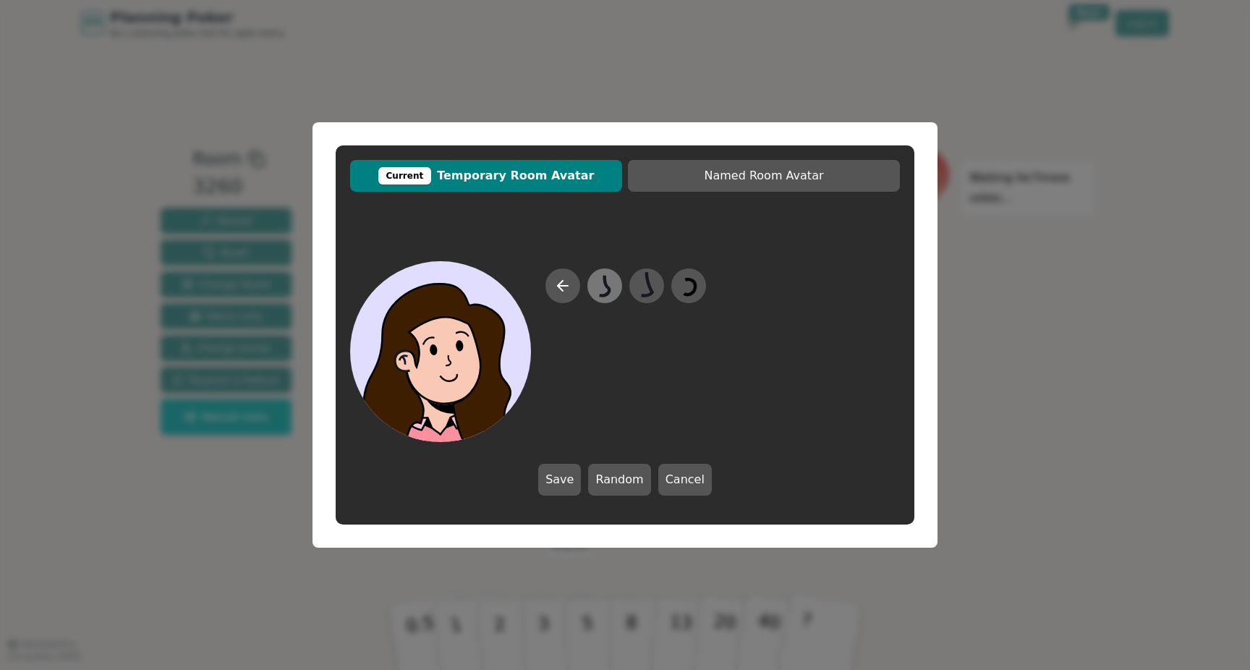
click at [605, 292] on icon at bounding box center [604, 286] width 28 height 33
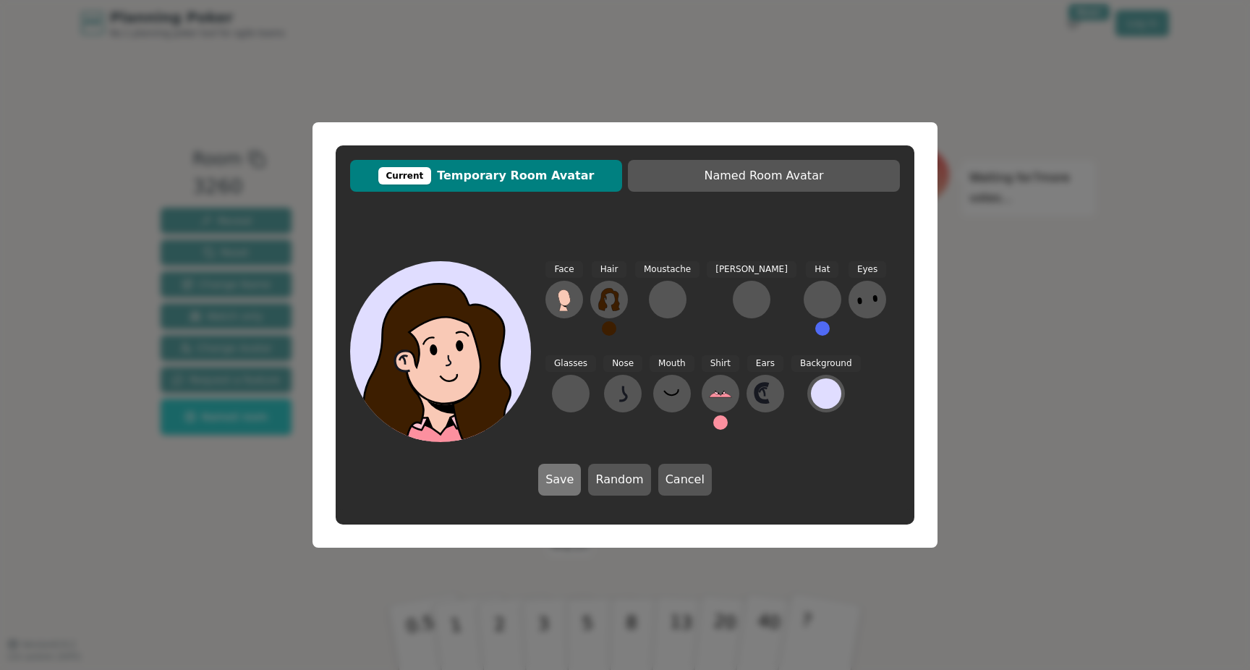
click at [574, 479] on button "Save" at bounding box center [559, 480] width 43 height 32
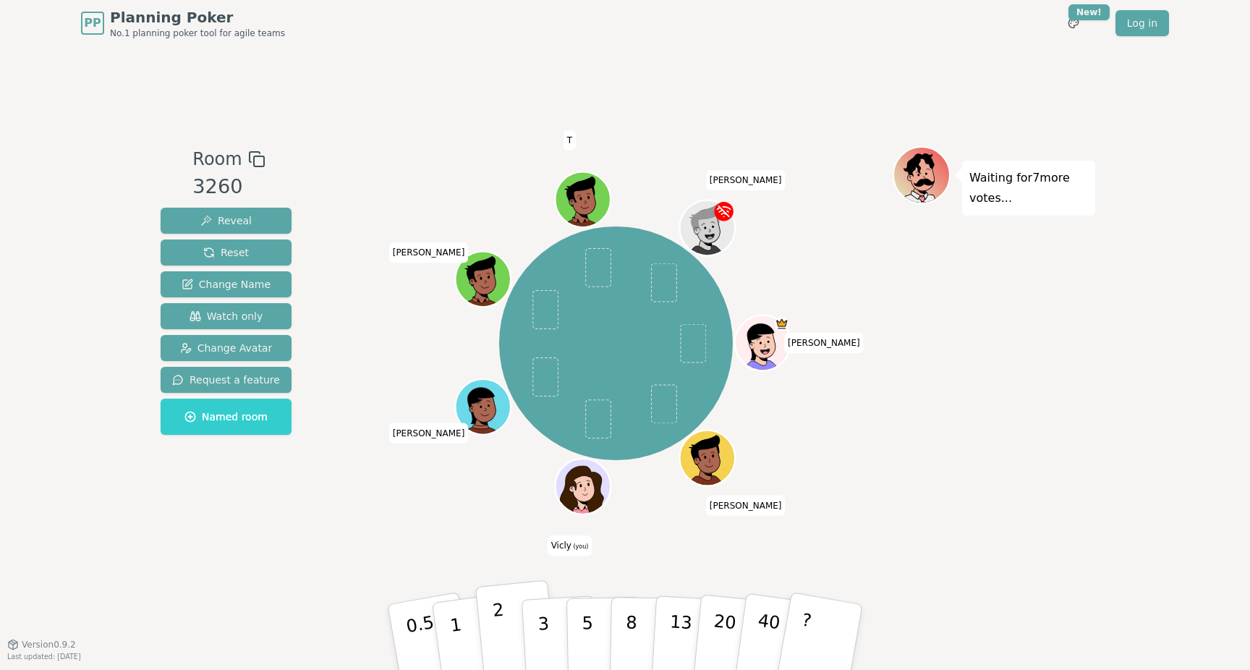
click at [512, 613] on button "2" at bounding box center [516, 637] width 82 height 115
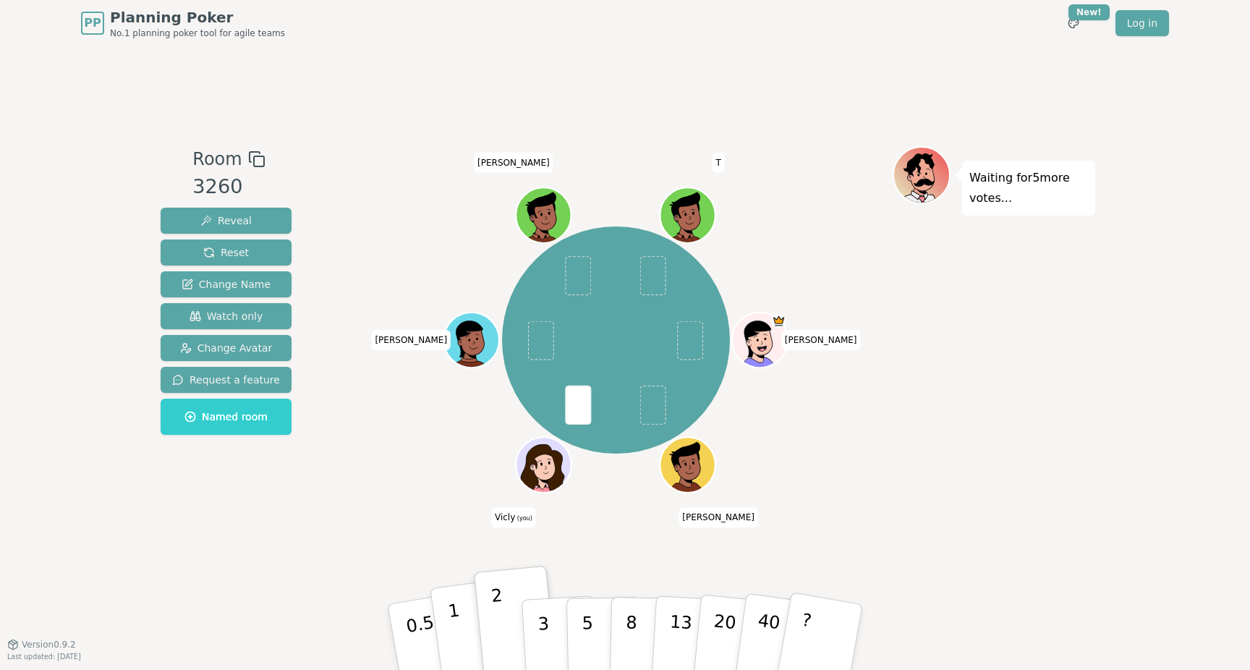
click at [452, 614] on p "1" at bounding box center [458, 639] width 22 height 79
click at [445, 609] on button "1" at bounding box center [473, 637] width 86 height 117
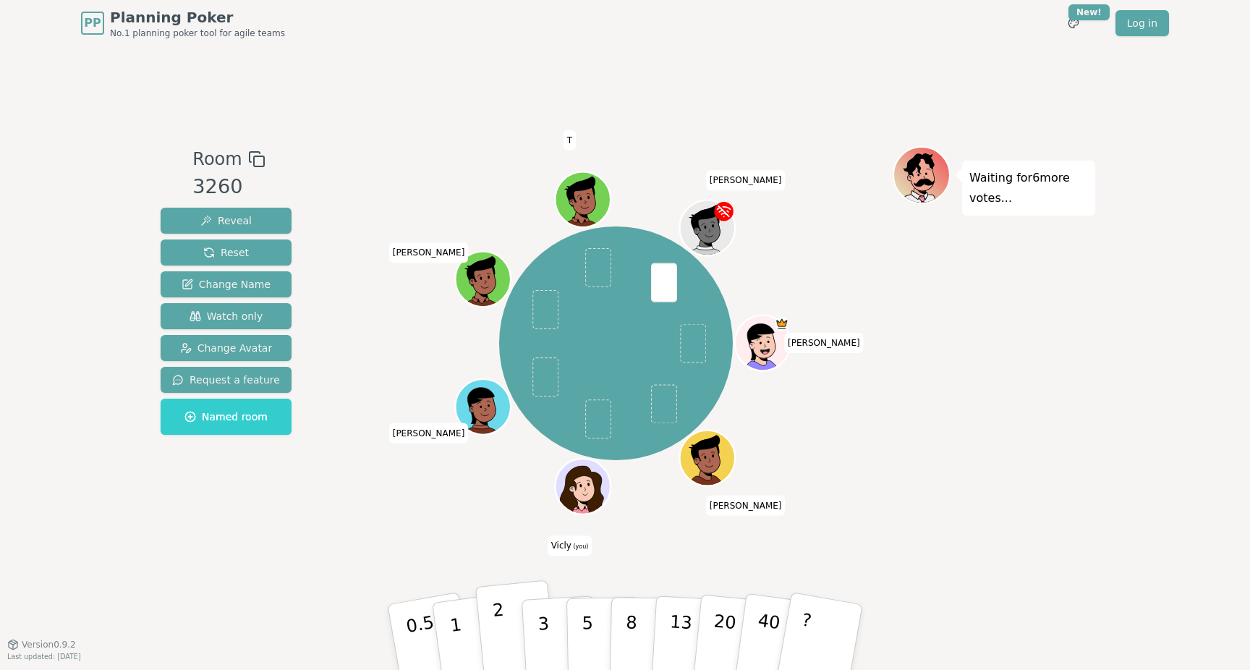
click at [501, 606] on p "2" at bounding box center [501, 639] width 19 height 79
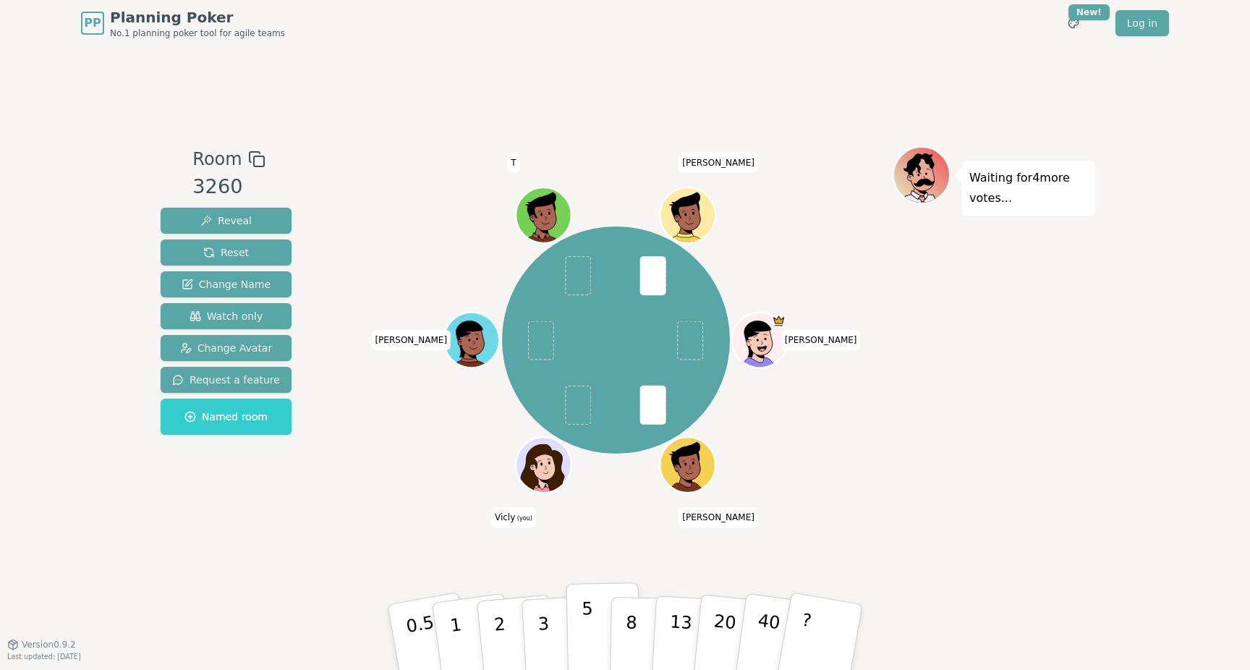
click at [599, 635] on button "5" at bounding box center [604, 637] width 75 height 110
